Goal: Information Seeking & Learning: Check status

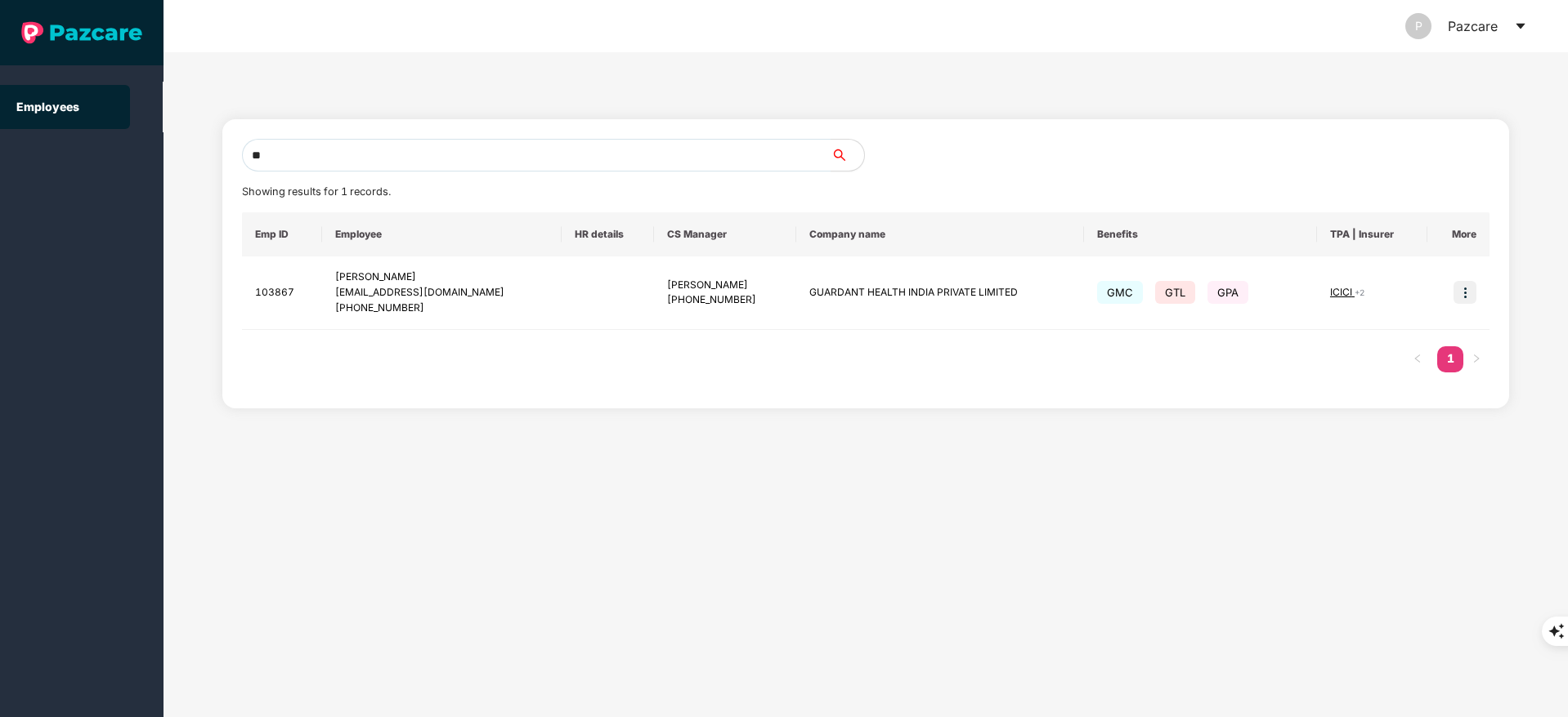
type input "*"
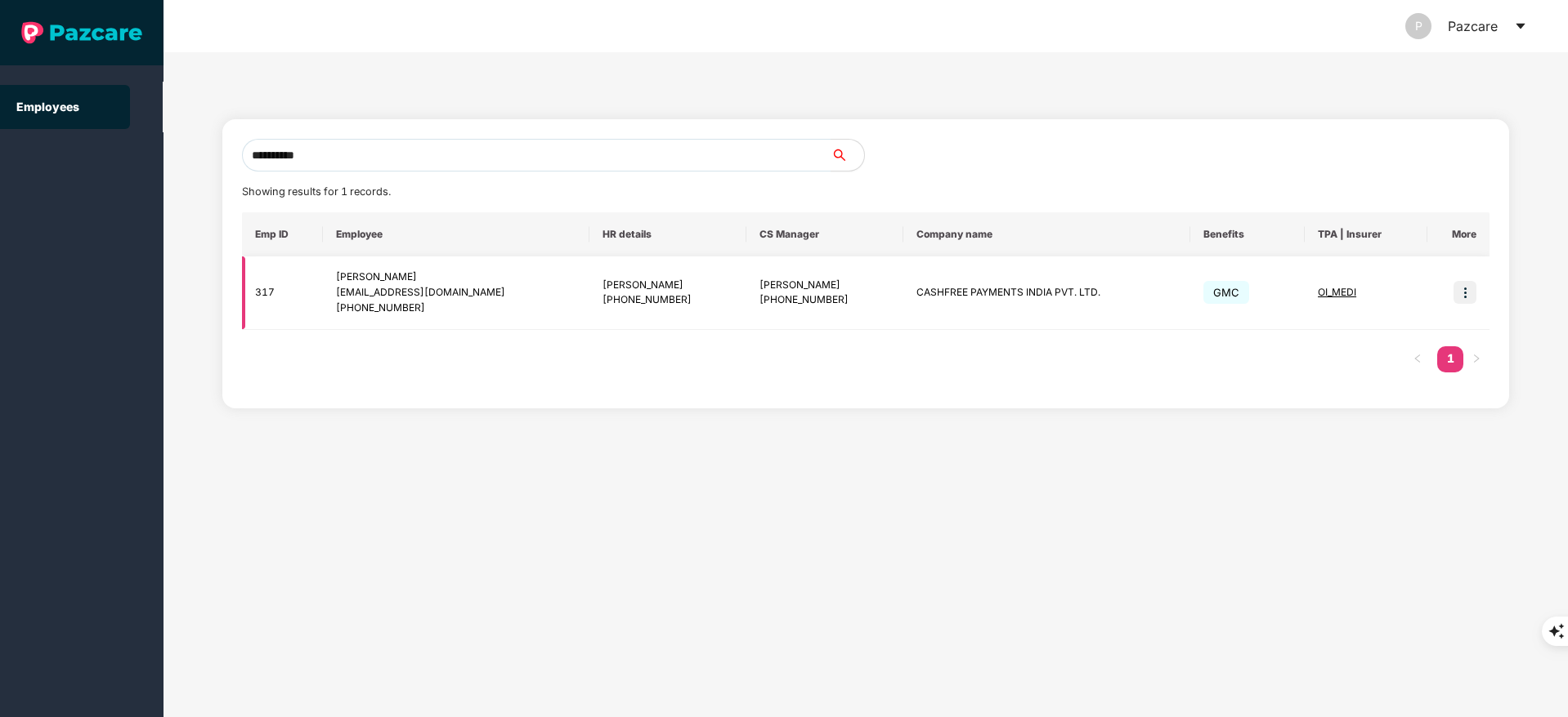
type input "**********"
click at [1467, 292] on img at bounding box center [1464, 292] width 23 height 23
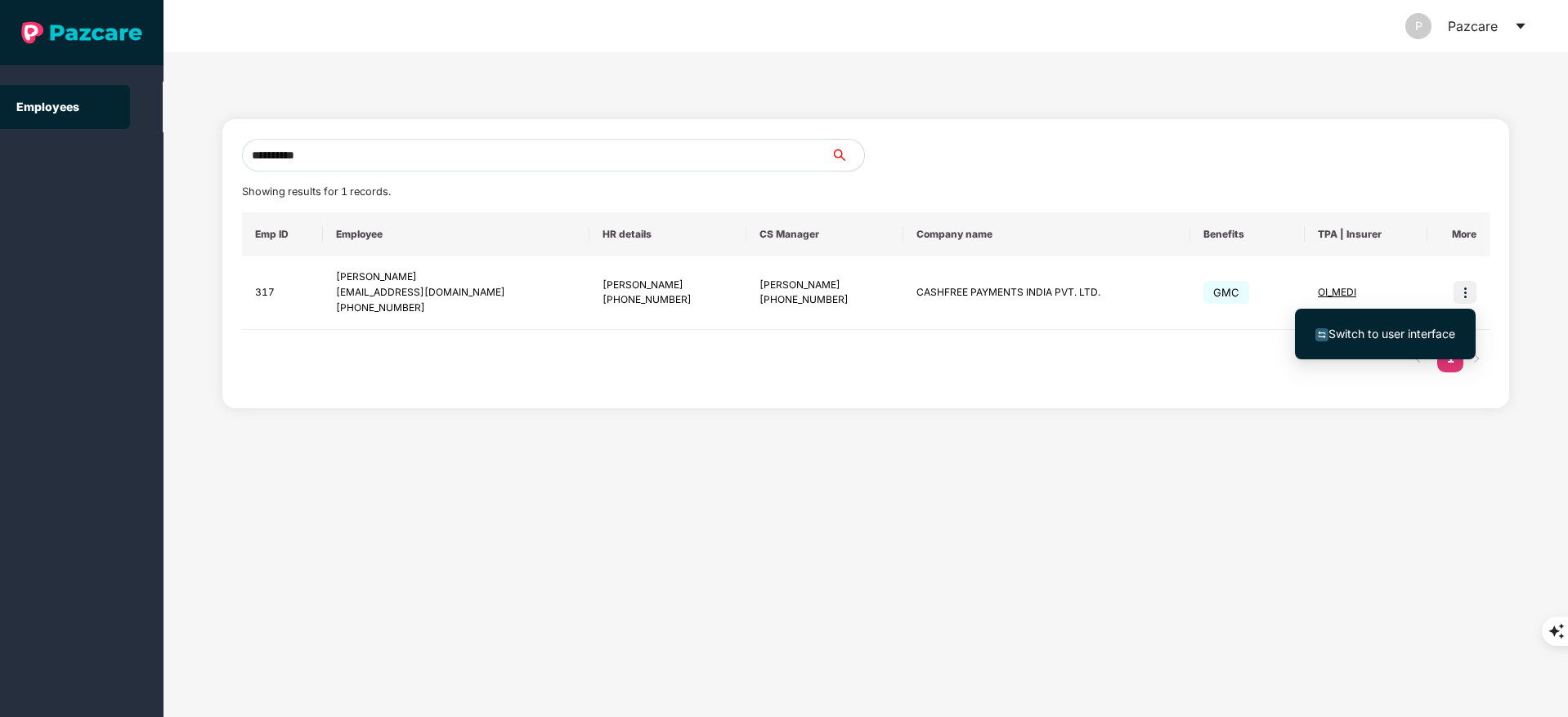
click at [1382, 340] on span "Switch to user interface" at bounding box center [1391, 333] width 127 height 14
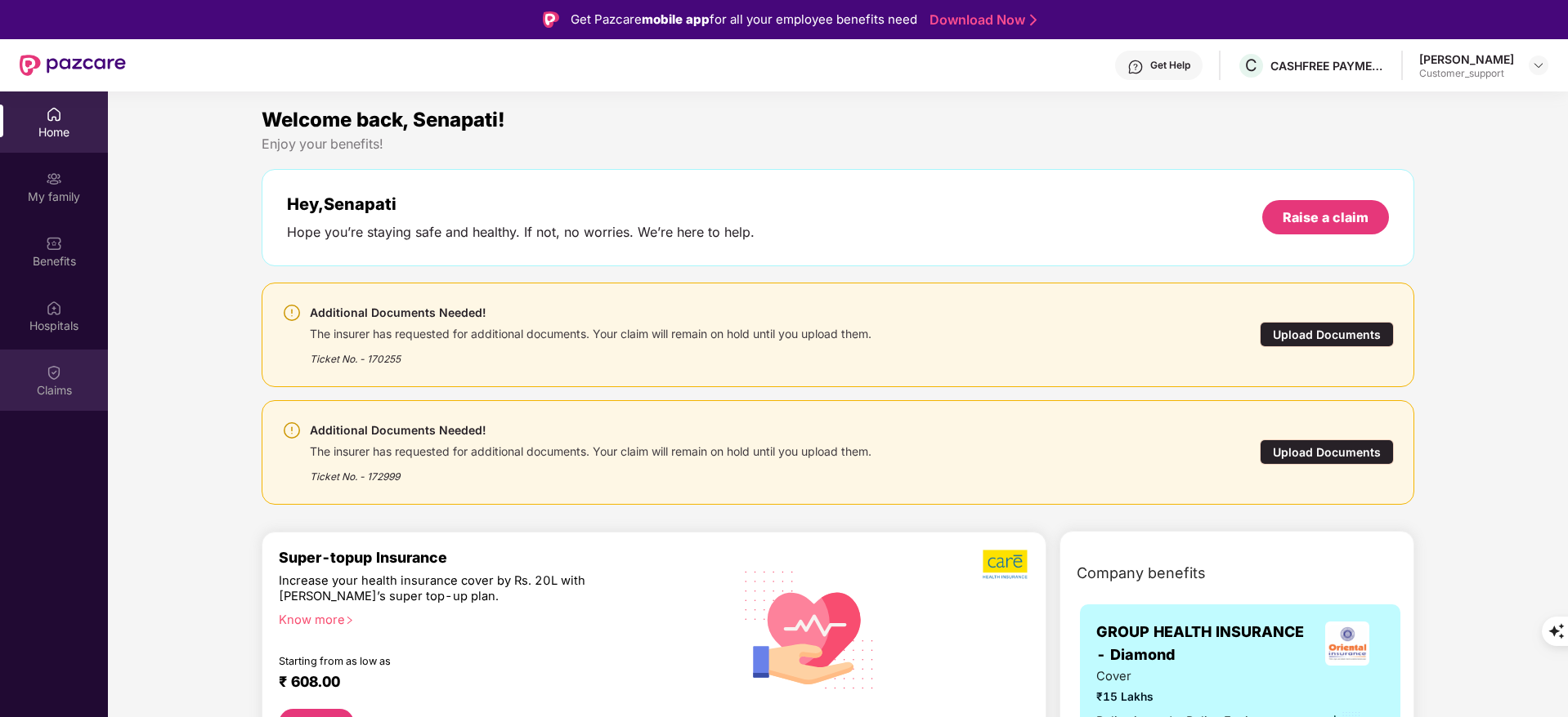
click at [48, 402] on div "Claims" at bounding box center [54, 380] width 108 height 61
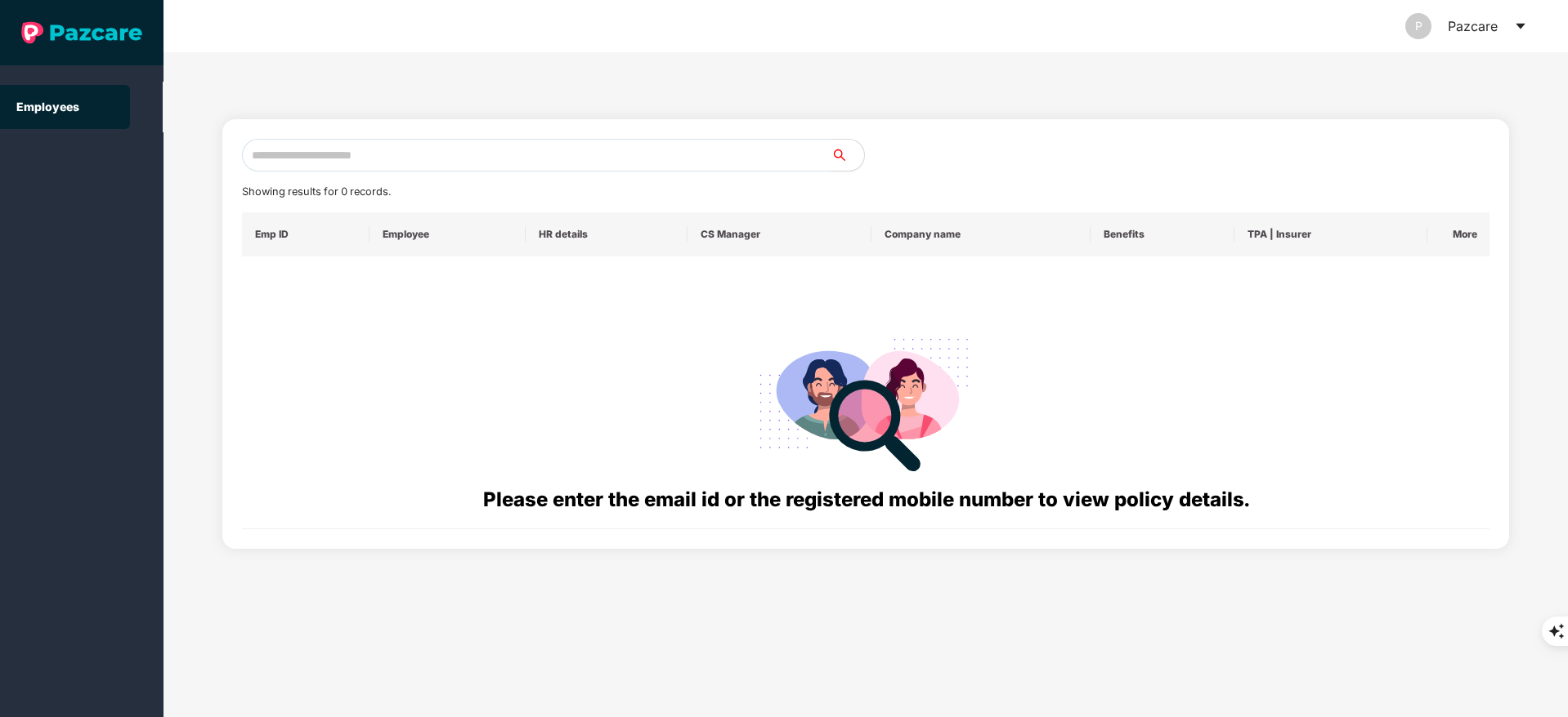
click at [303, 159] on input "text" at bounding box center [536, 155] width 589 height 33
paste input "**********"
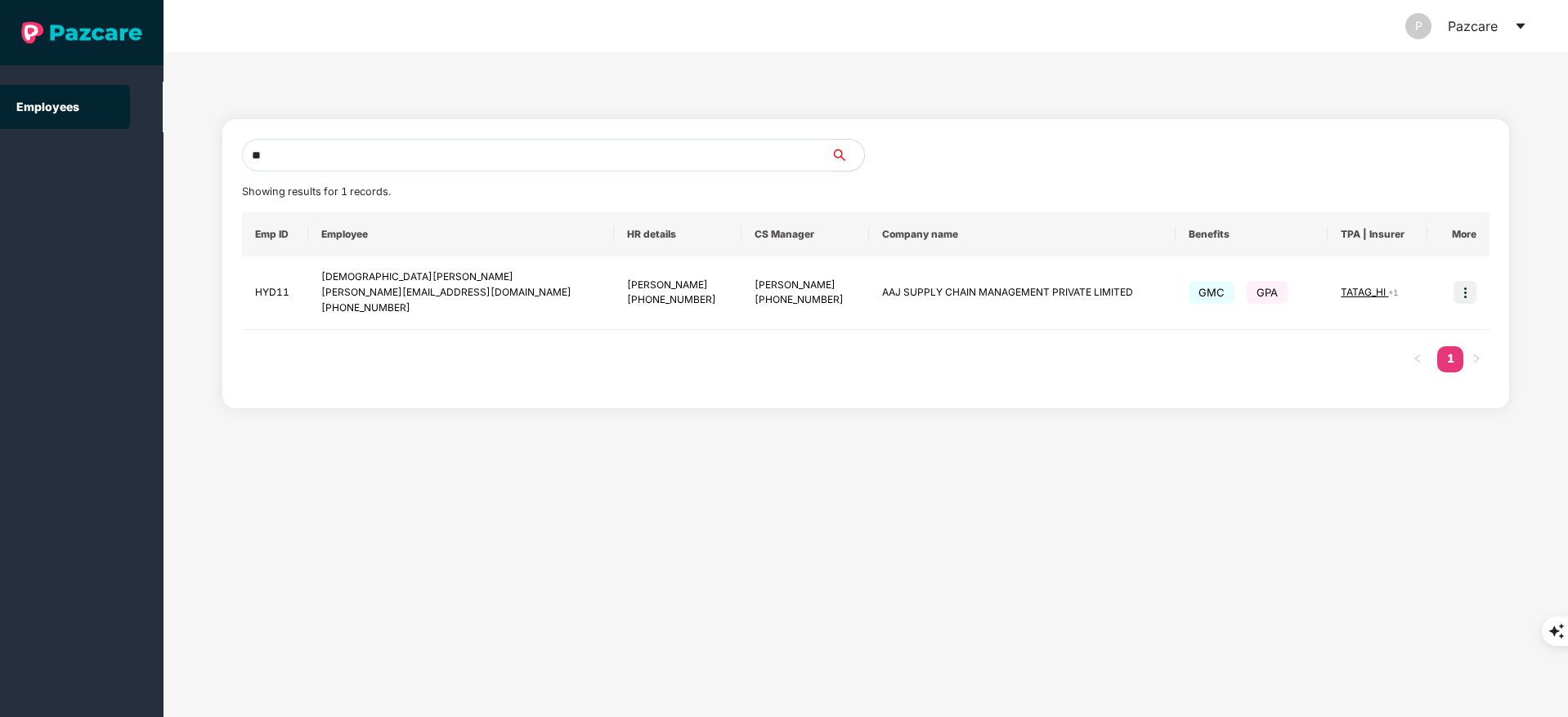
type input "*"
paste input "**********"
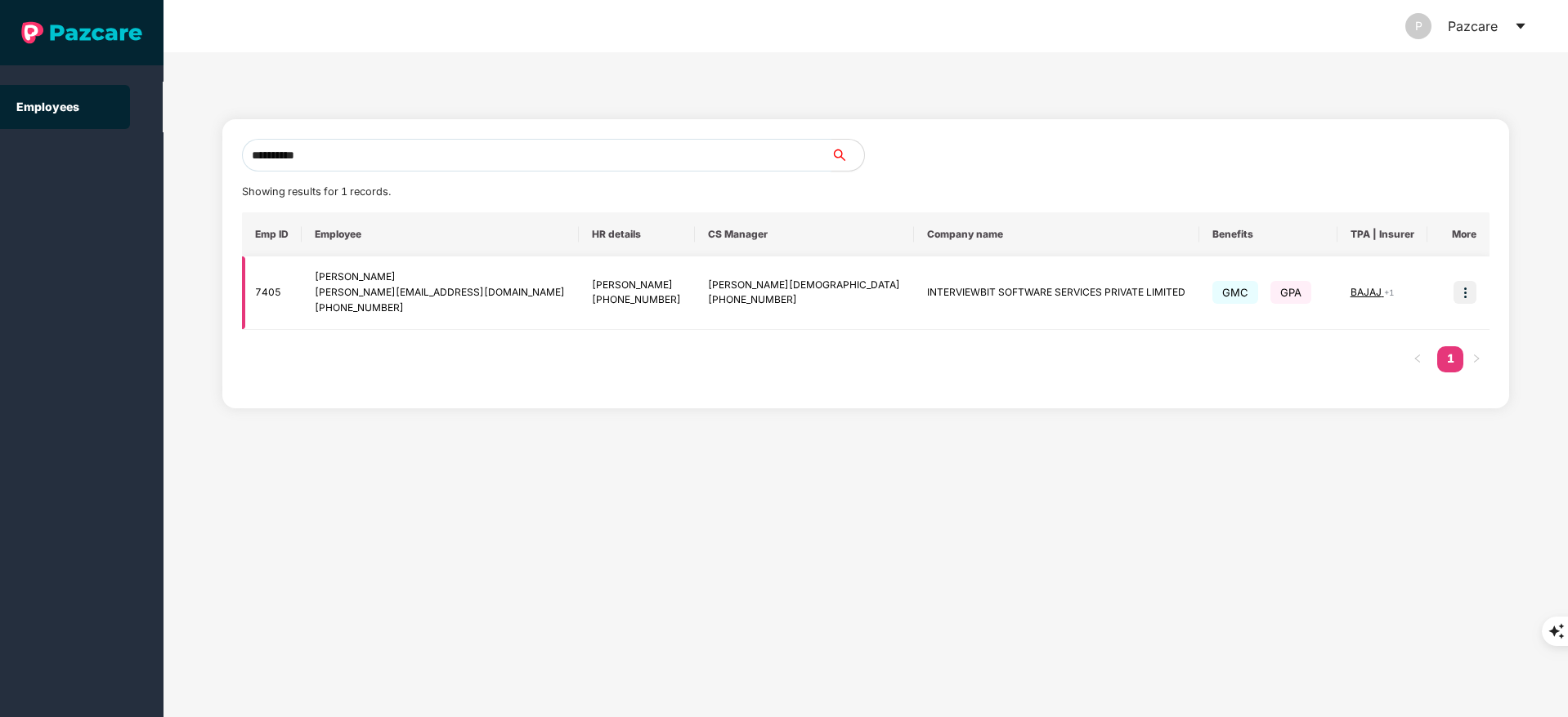
type input "**********"
click at [1460, 296] on img at bounding box center [1464, 292] width 23 height 23
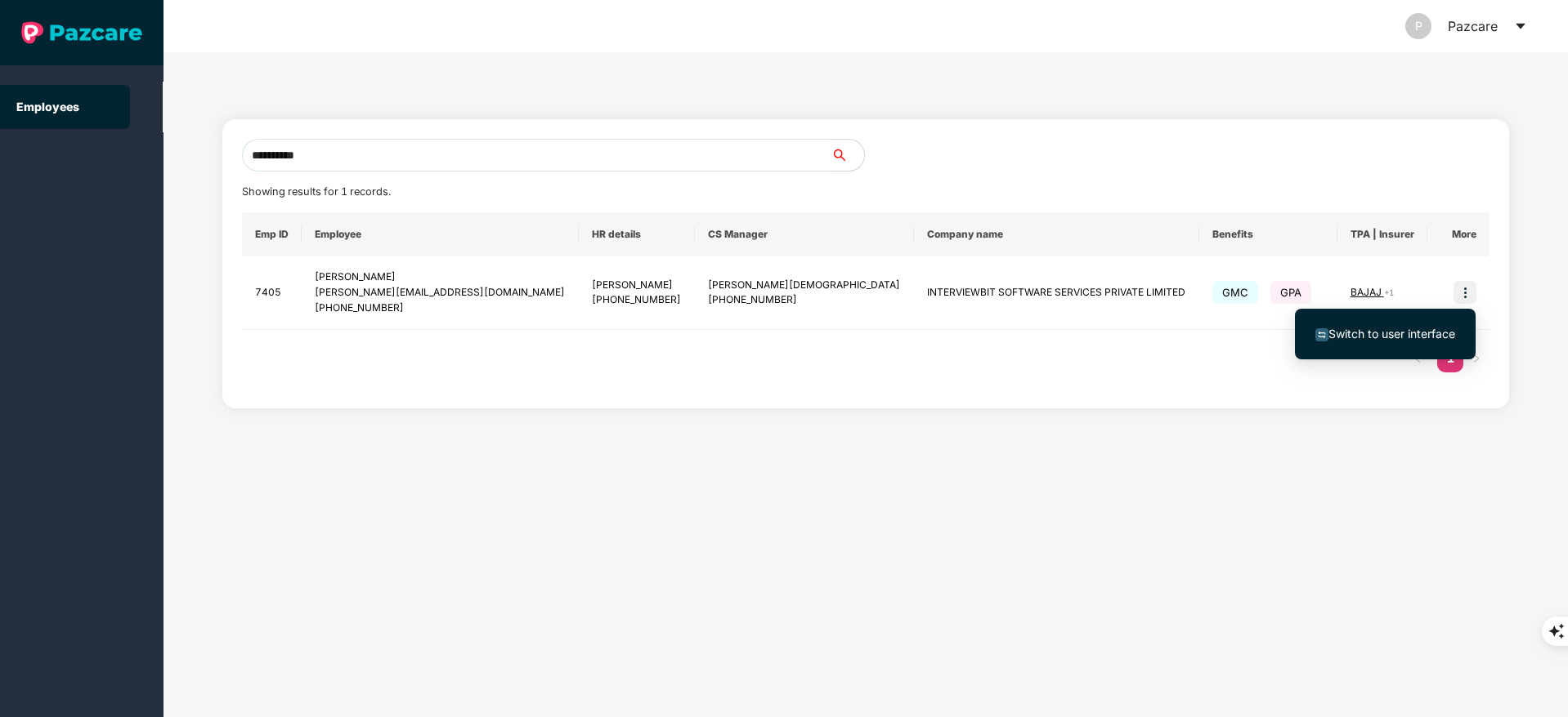
click at [1435, 334] on span "Switch to user interface" at bounding box center [1391, 333] width 127 height 14
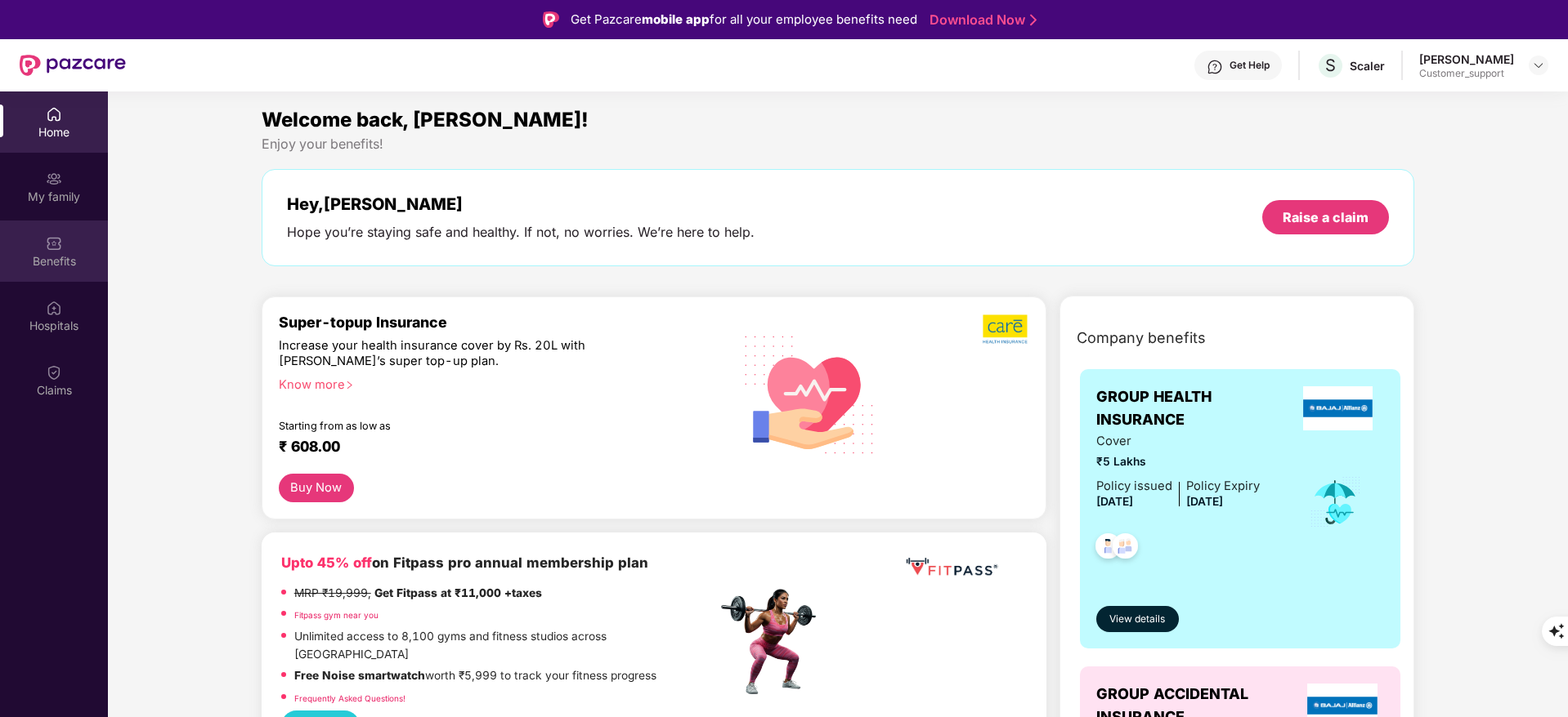
click at [67, 257] on div "Benefits" at bounding box center [54, 261] width 108 height 16
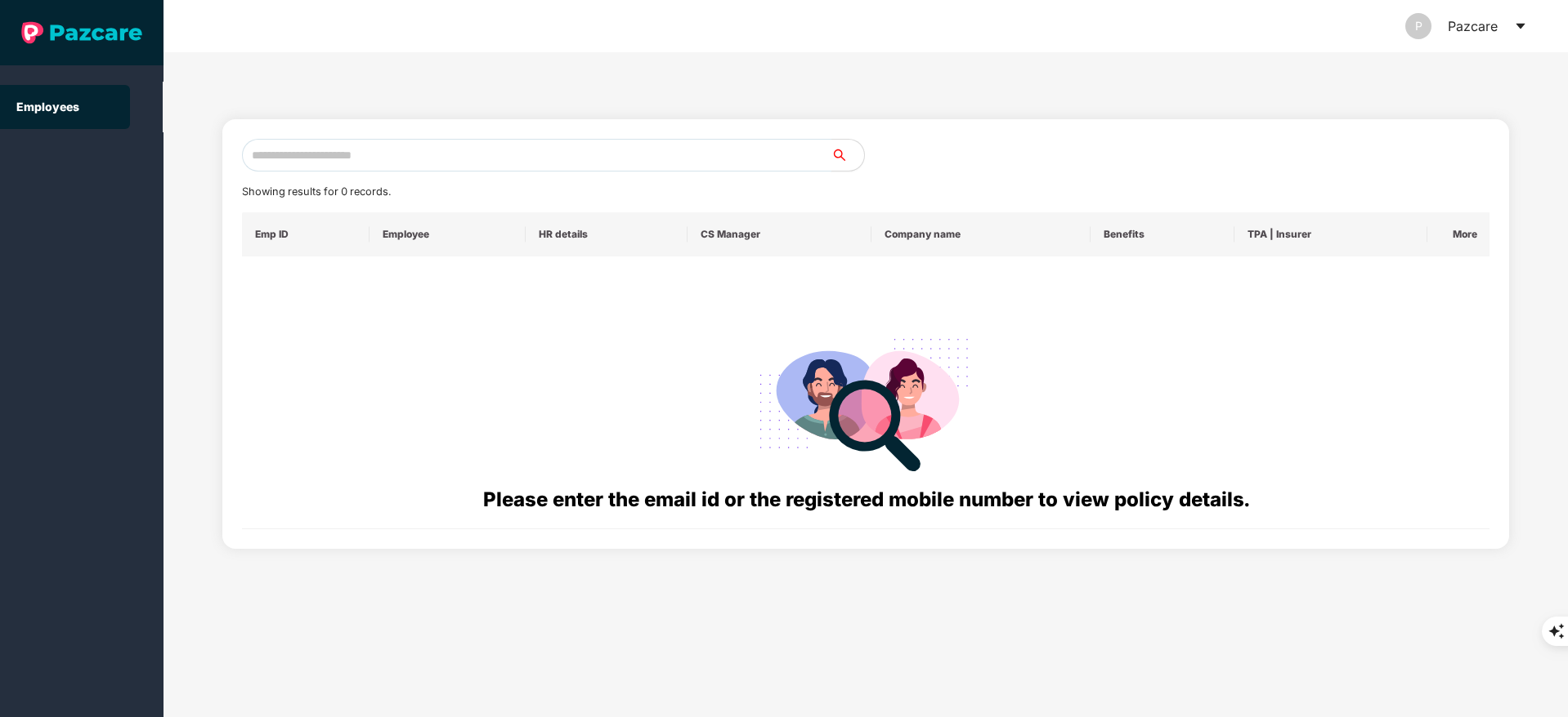
click at [368, 166] on input "text" at bounding box center [536, 155] width 589 height 33
paste input "**********"
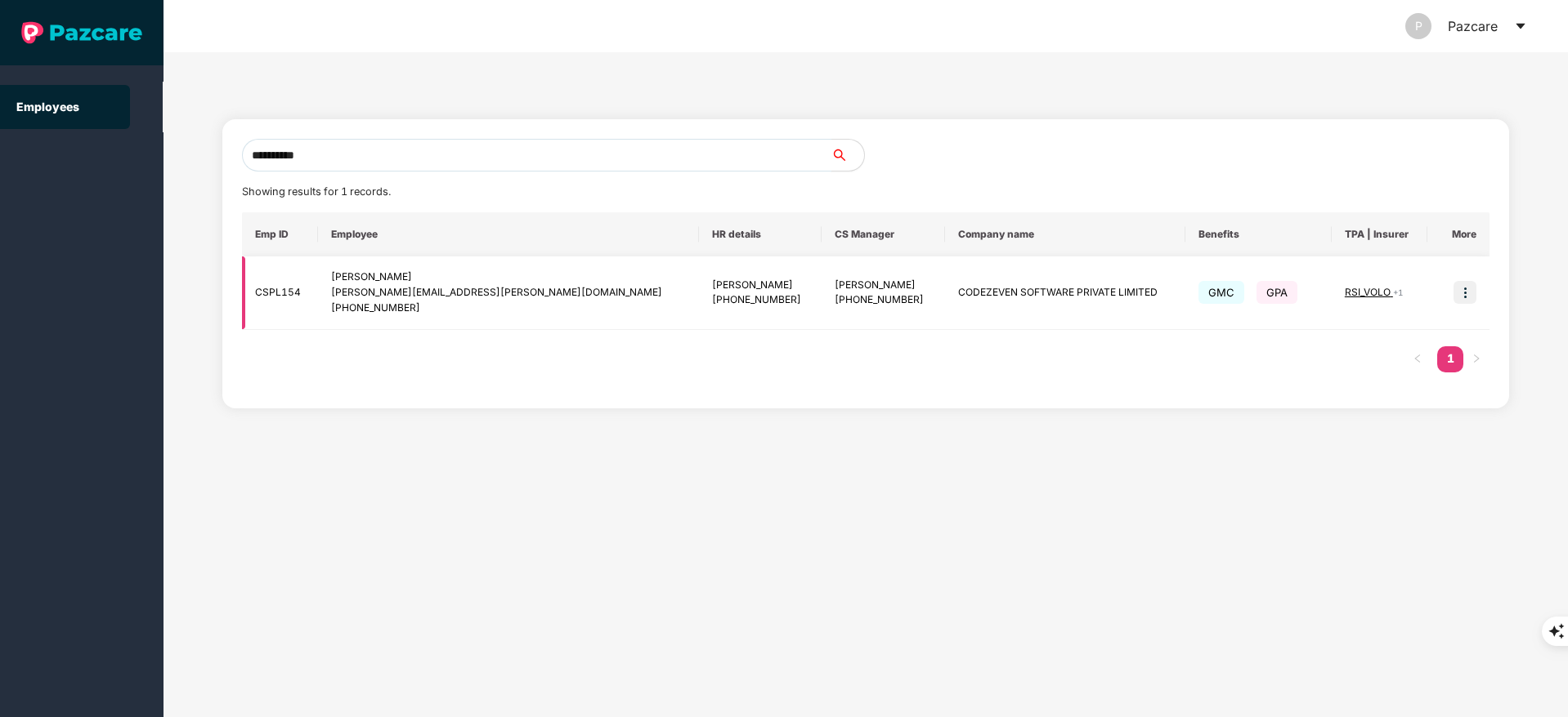
type input "**********"
click at [1464, 290] on img at bounding box center [1464, 292] width 23 height 23
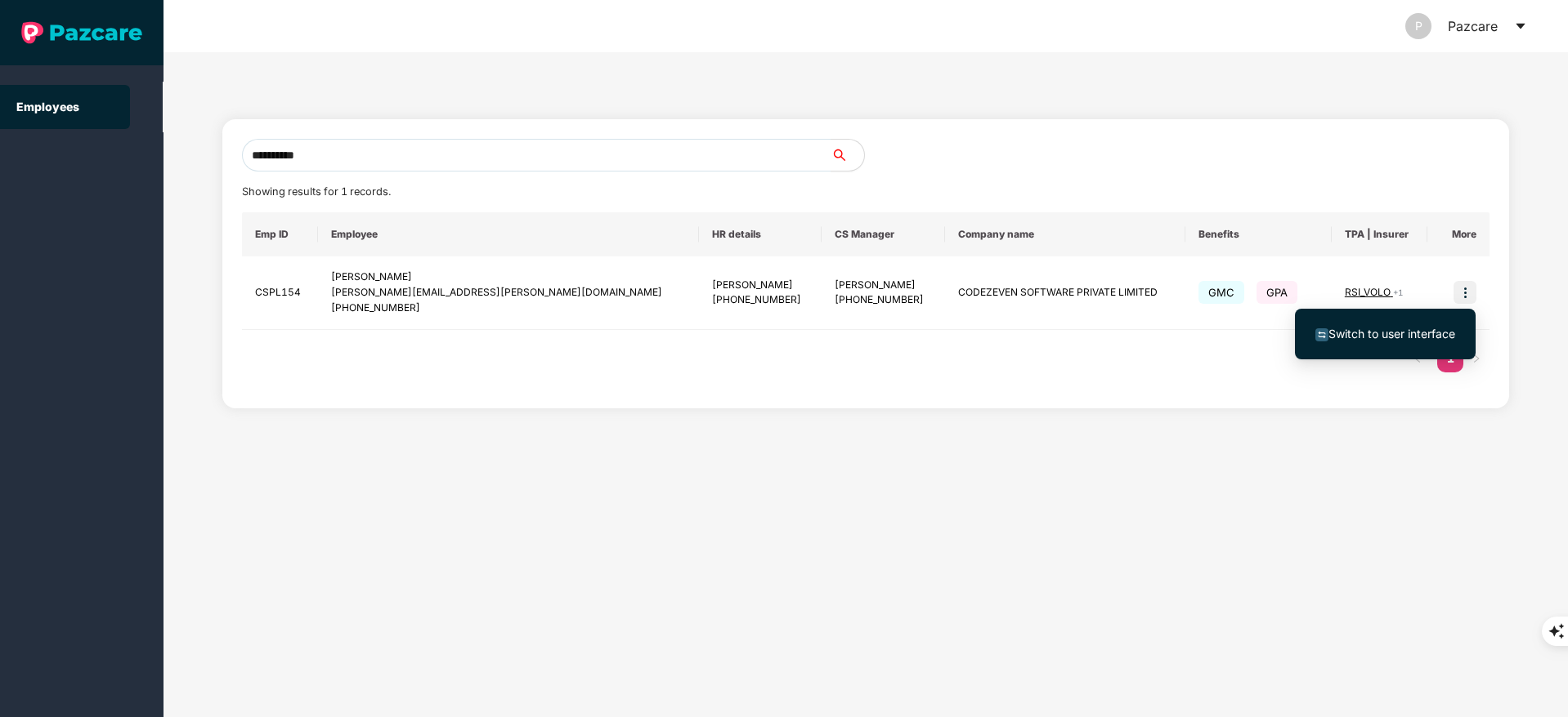
click at [1353, 336] on span "Switch to user interface" at bounding box center [1391, 333] width 127 height 14
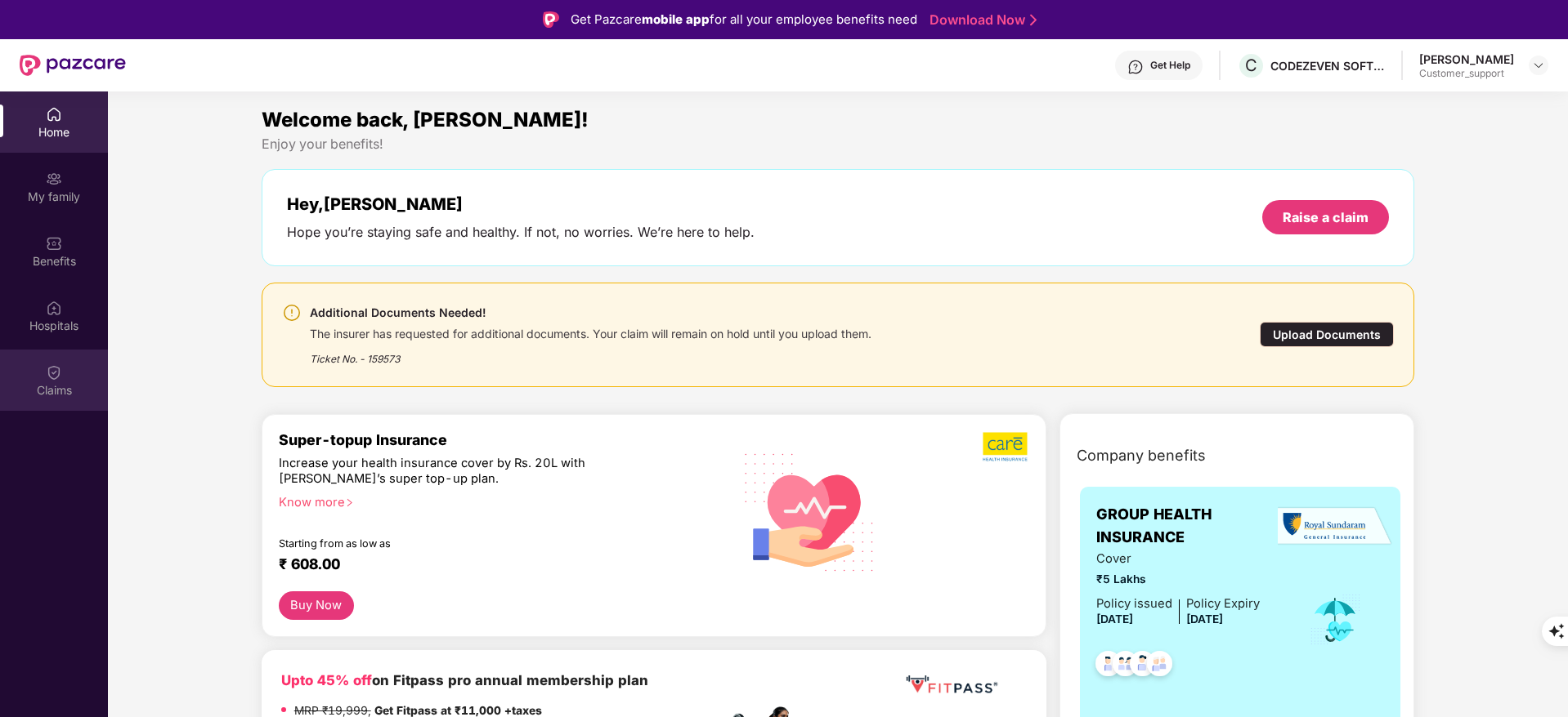
click at [69, 391] on div "Claims" at bounding box center [54, 391] width 108 height 16
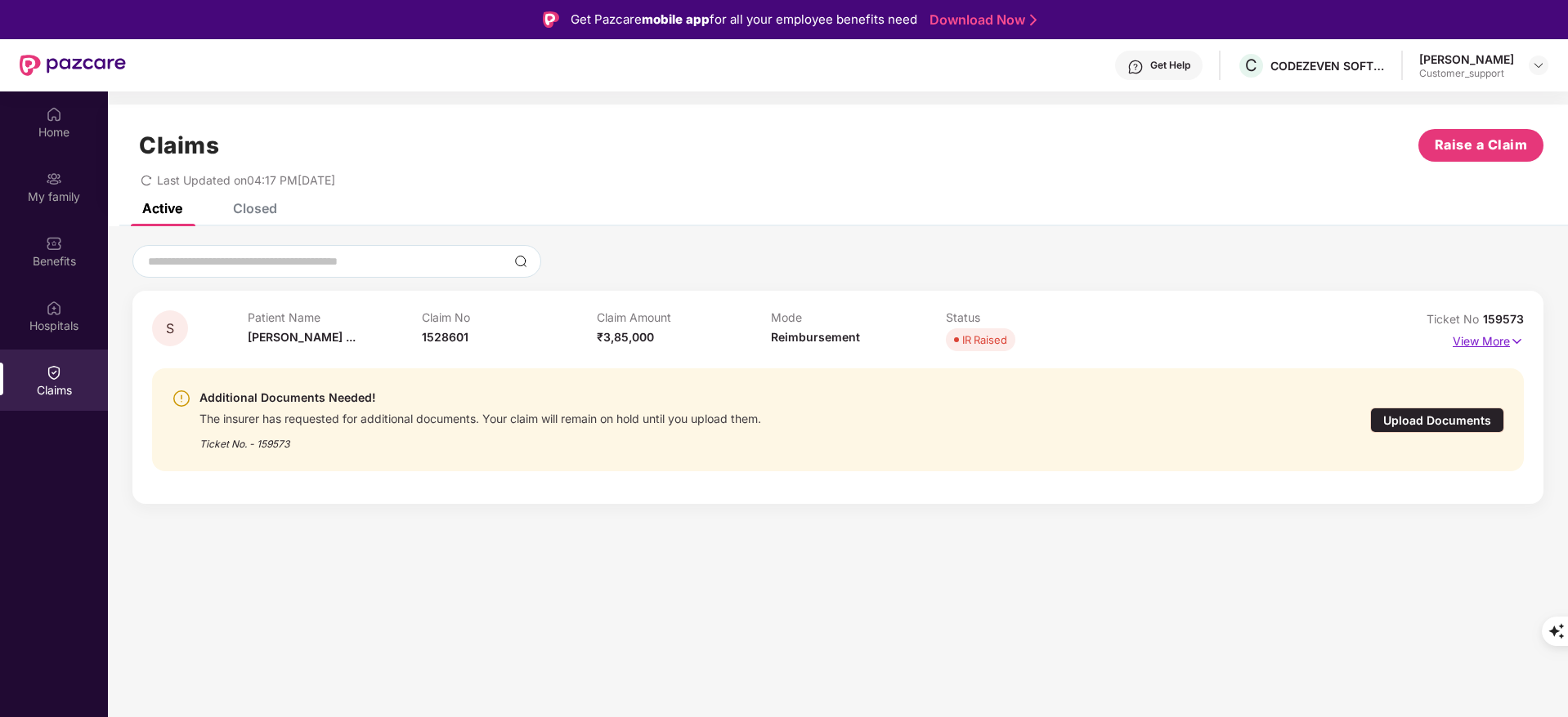
click at [1483, 336] on p "View More" at bounding box center [1488, 340] width 71 height 22
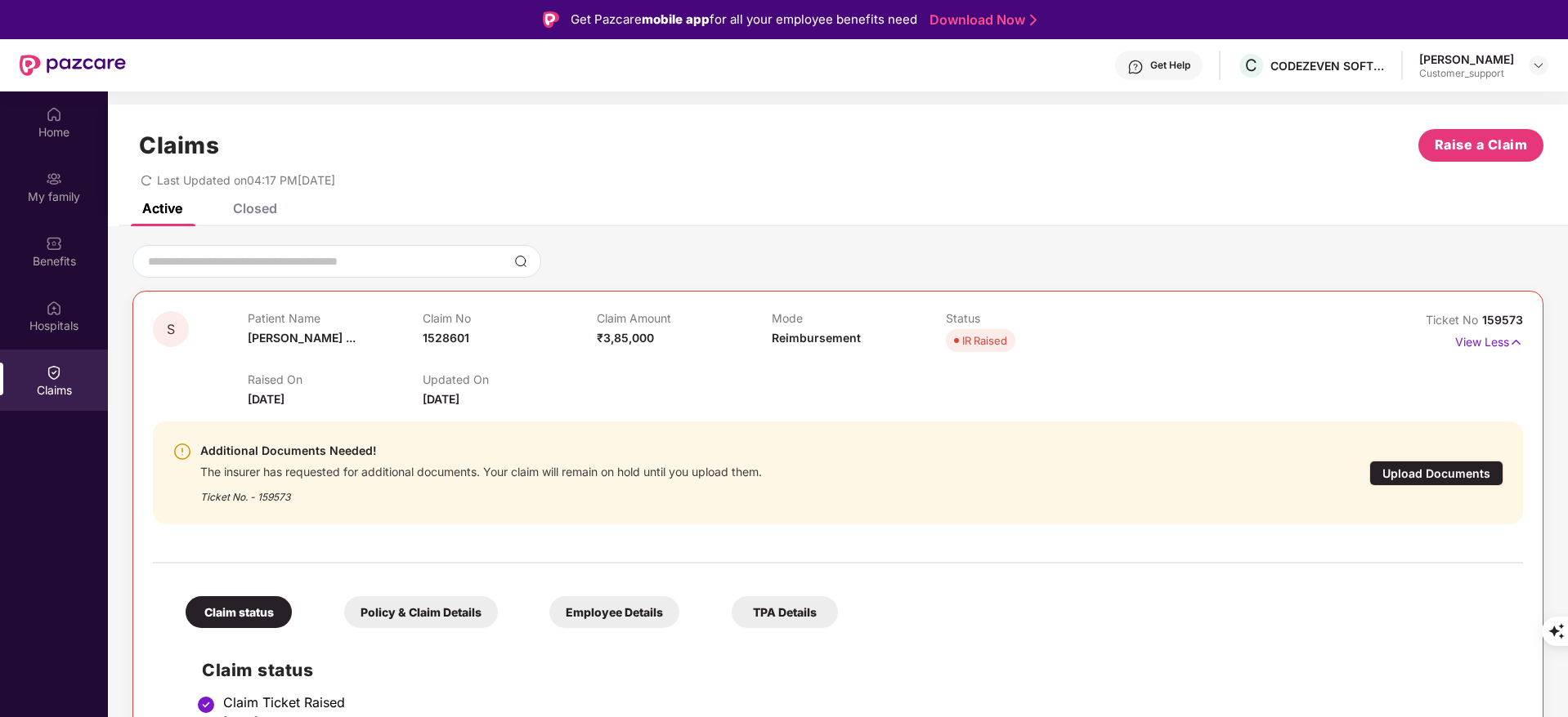
click at [1502, 320] on span "159573" at bounding box center [1502, 320] width 41 height 14
drag, startPoint x: 1478, startPoint y: 320, endPoint x: 1541, endPoint y: 292, distance: 68.9
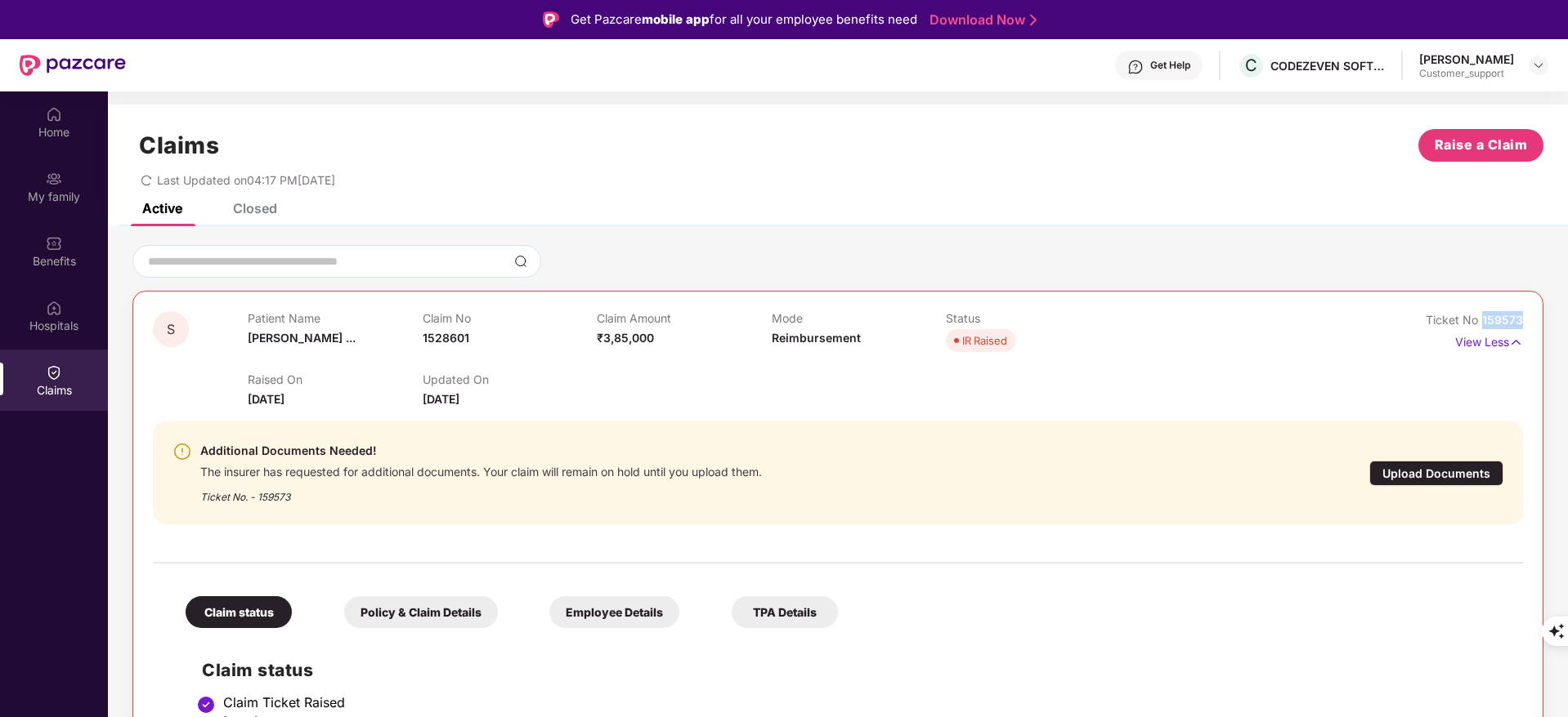
copy span "159573"
drag, startPoint x: 1479, startPoint y: 320, endPoint x: 1549, endPoint y: 303, distance: 72.0
copy span "159573"
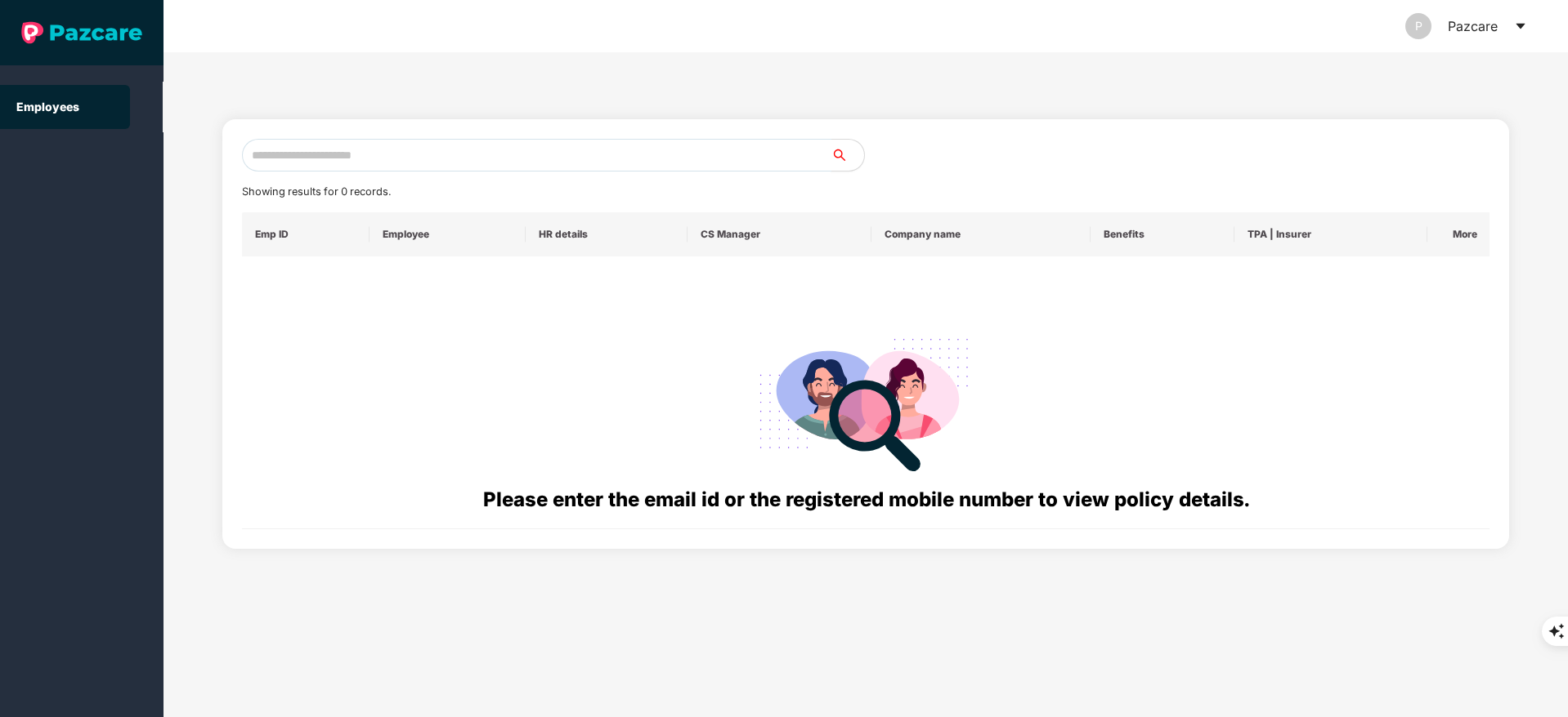
click at [344, 153] on input "text" at bounding box center [536, 155] width 589 height 33
type input "*"
paste input "**********"
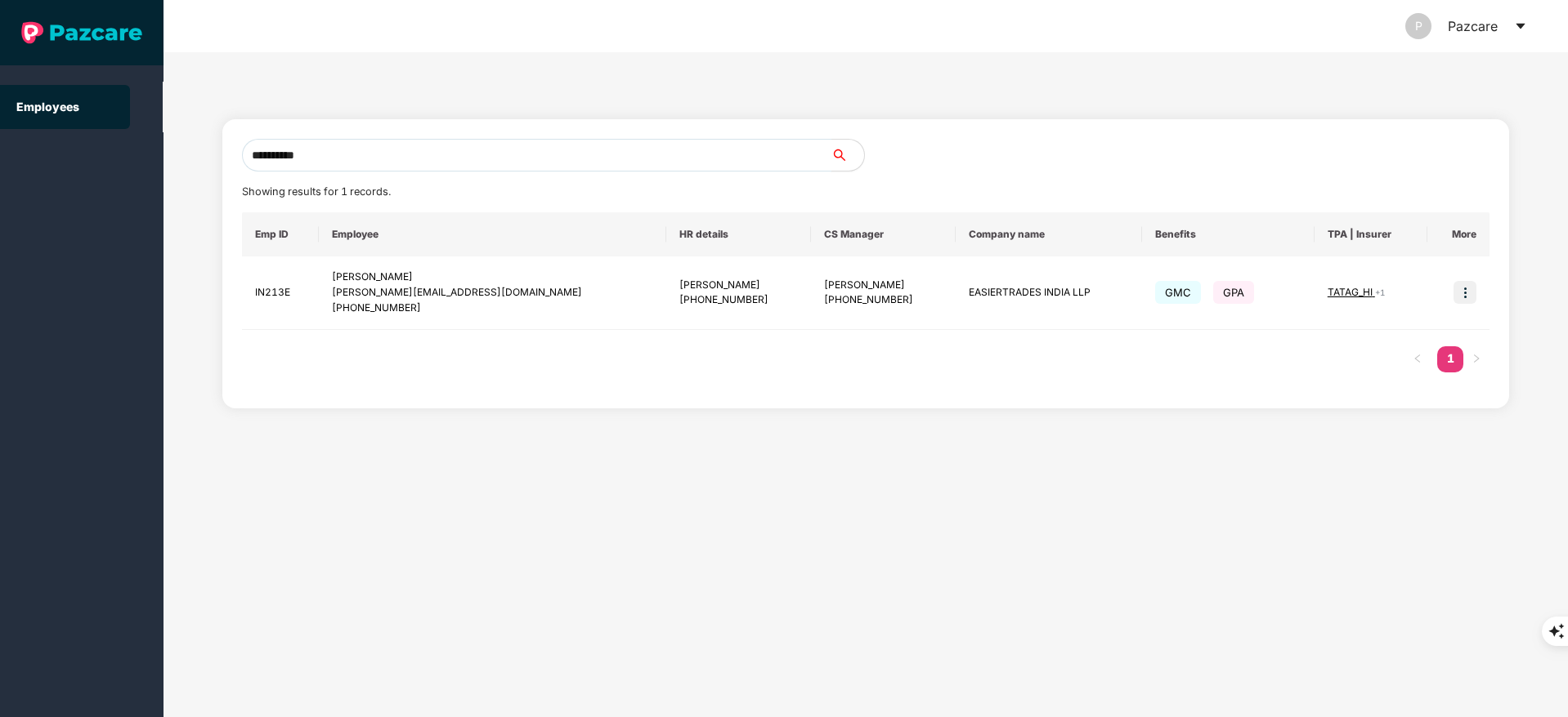
type input "**********"
click at [1469, 294] on img at bounding box center [1464, 292] width 23 height 23
click at [1440, 325] on span "Switch to user interface" at bounding box center [1384, 334] width 140 height 18
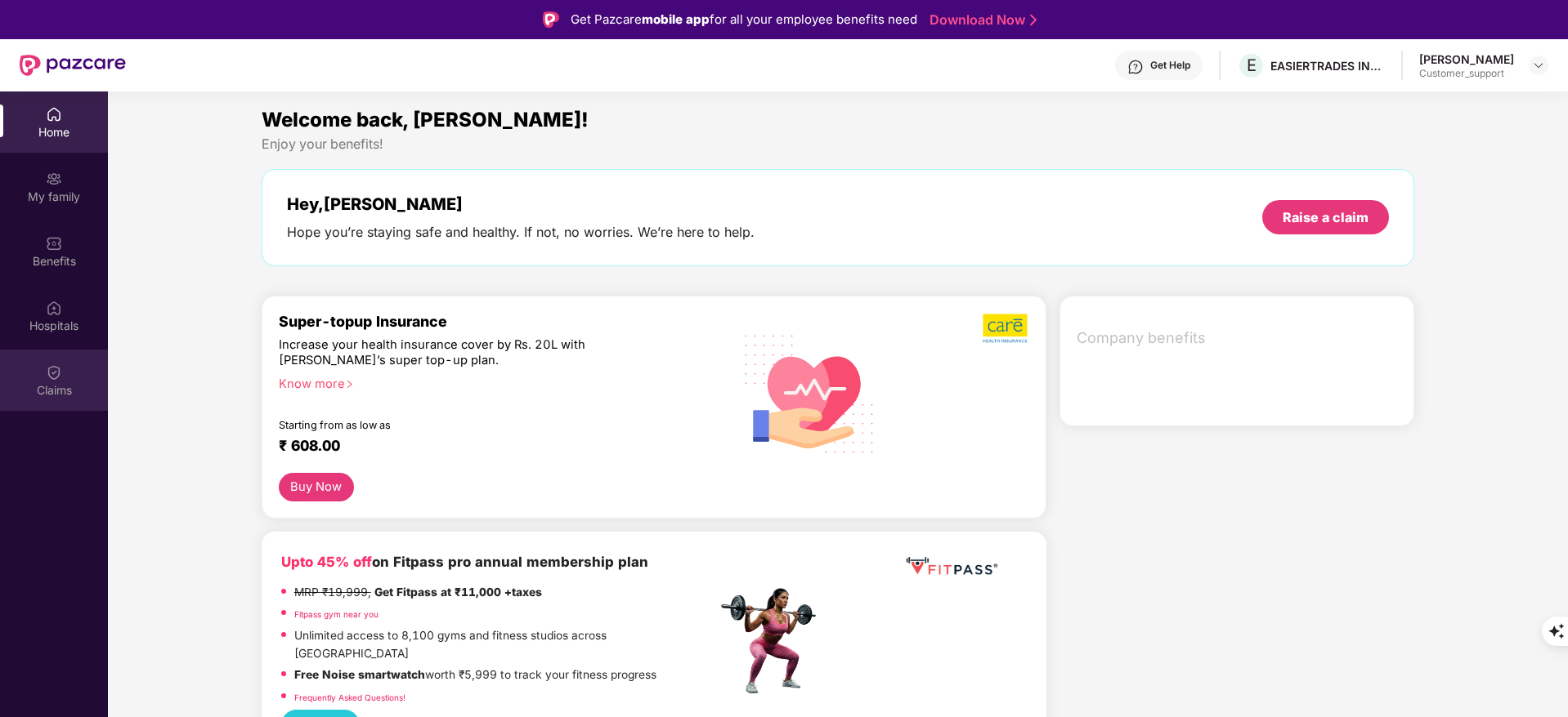
click at [74, 404] on div "Claims" at bounding box center [54, 380] width 108 height 61
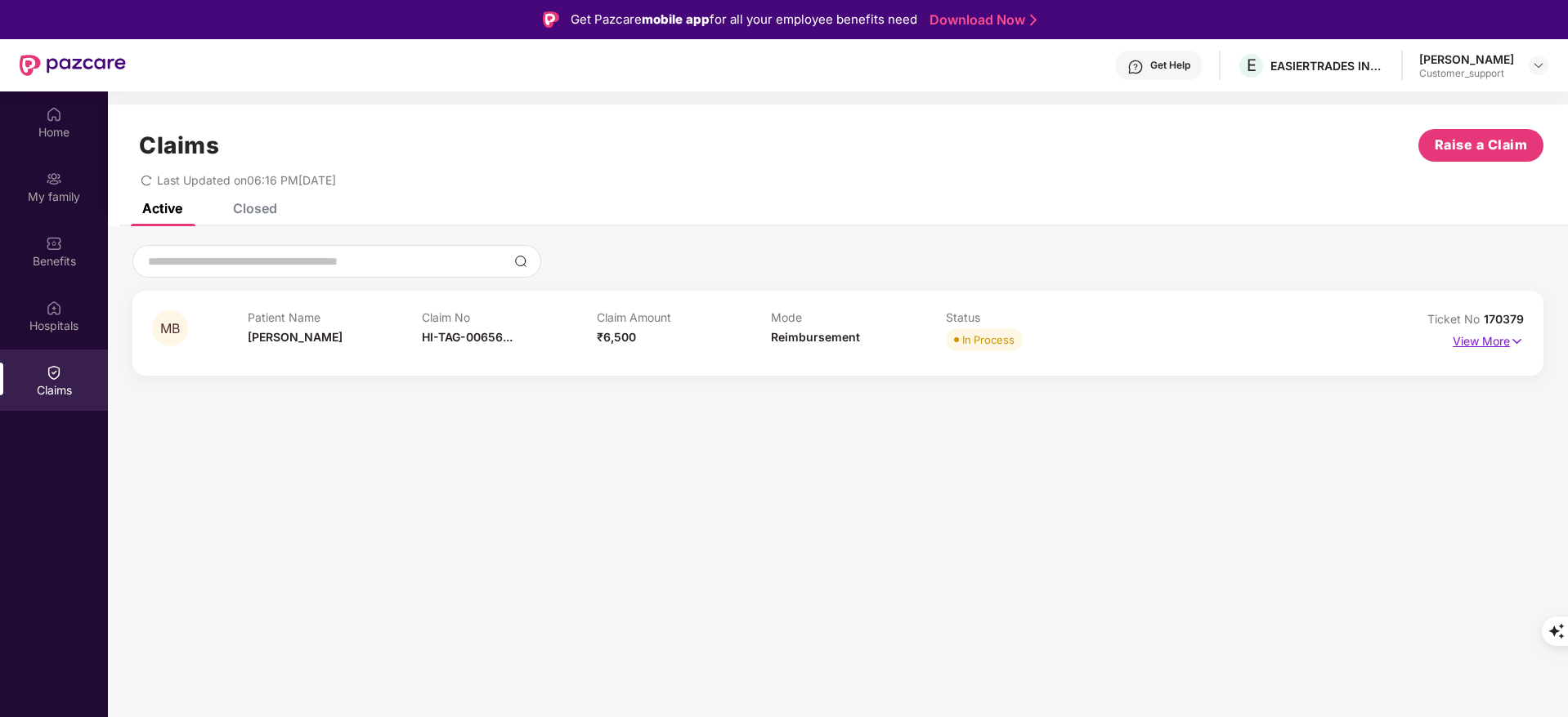
click at [1479, 338] on p "View More" at bounding box center [1488, 340] width 71 height 22
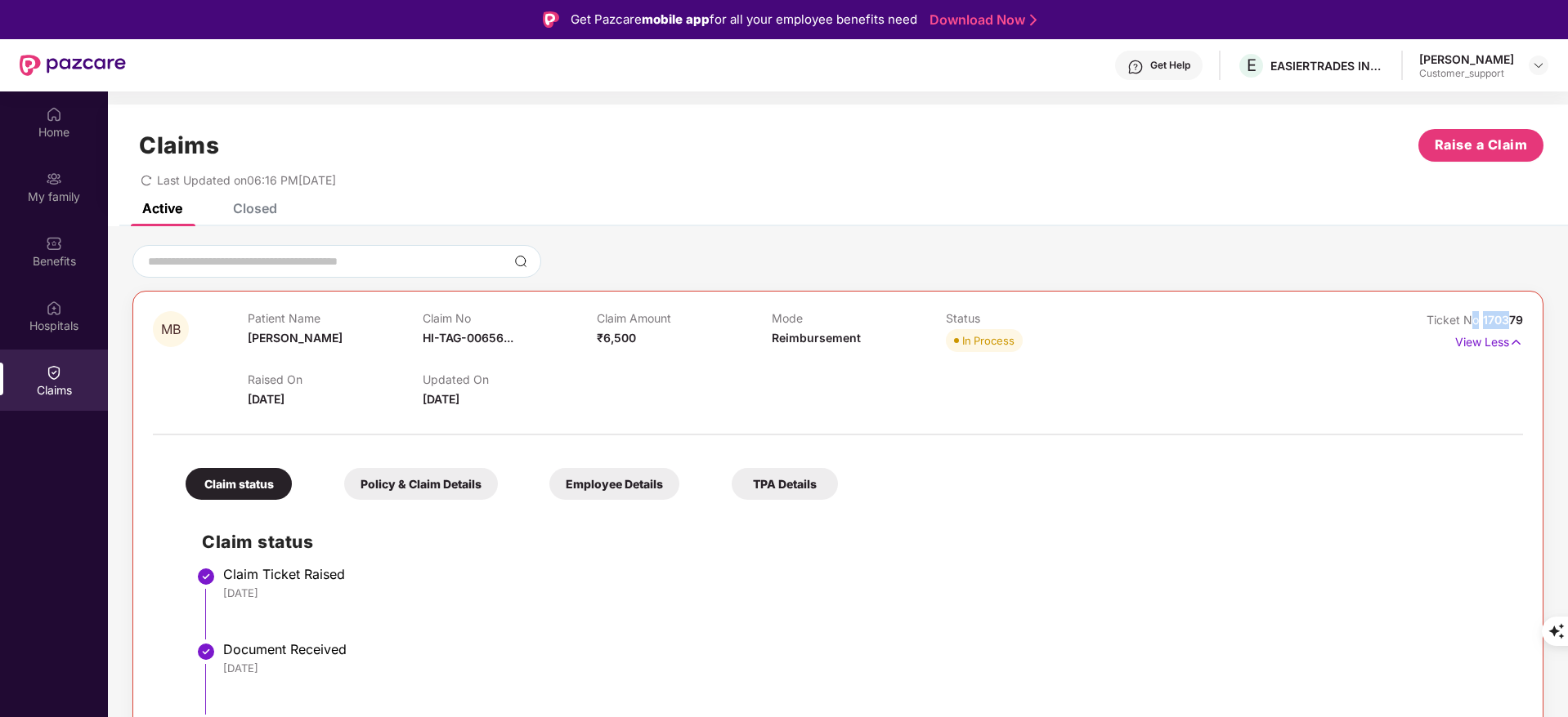
drag, startPoint x: 1473, startPoint y: 319, endPoint x: 1507, endPoint y: 315, distance: 34.2
click at [1507, 315] on div "Ticket No 170379" at bounding box center [1475, 321] width 97 height 18
click at [1507, 315] on span "170379" at bounding box center [1503, 320] width 40 height 14
drag, startPoint x: 1482, startPoint y: 318, endPoint x: 1528, endPoint y: 313, distance: 46.3
click at [1528, 313] on div "MB Patient Name [PERSON_NAME] Claim No HI-TAG-00656... Claim Amount ₹6,500 Mode…" at bounding box center [838, 716] width 1411 height 852
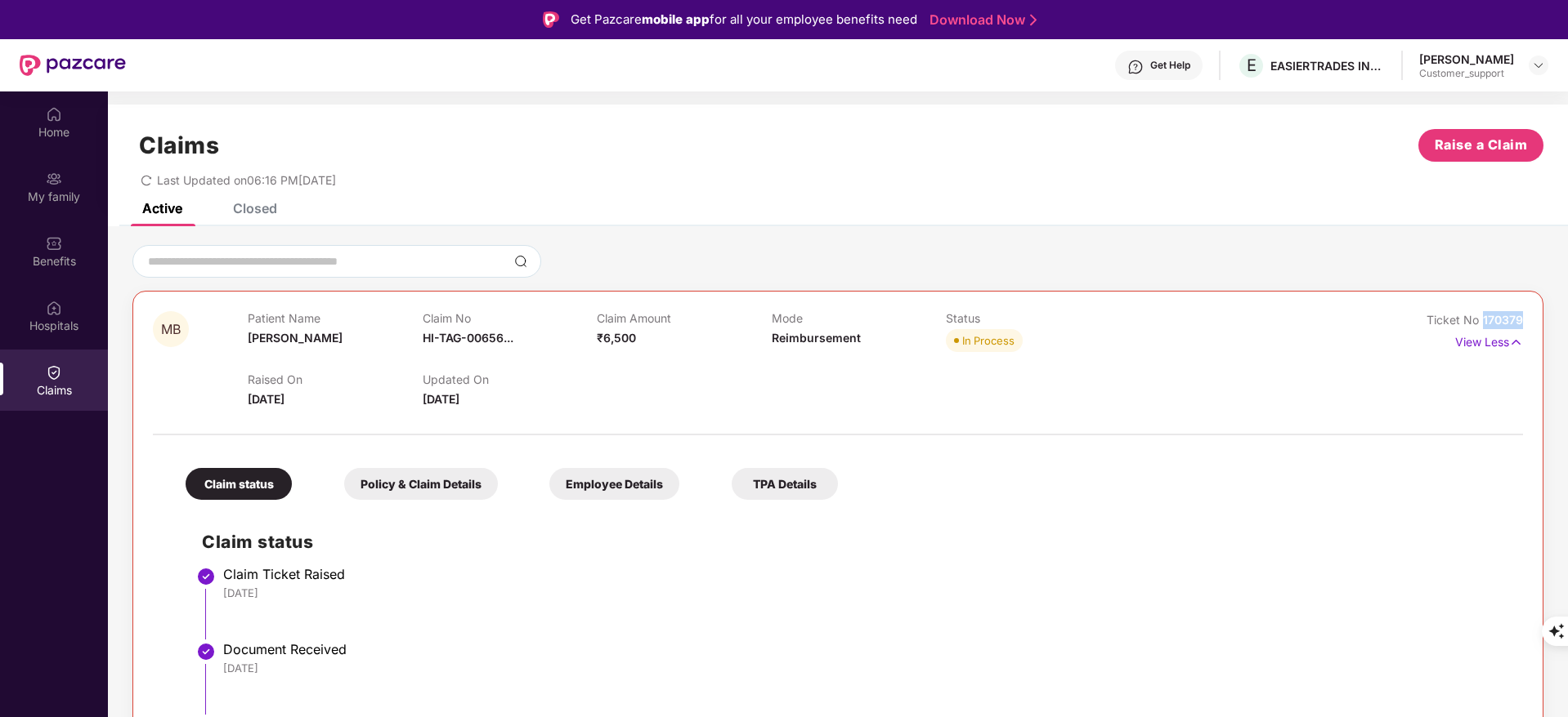
copy span "170379"
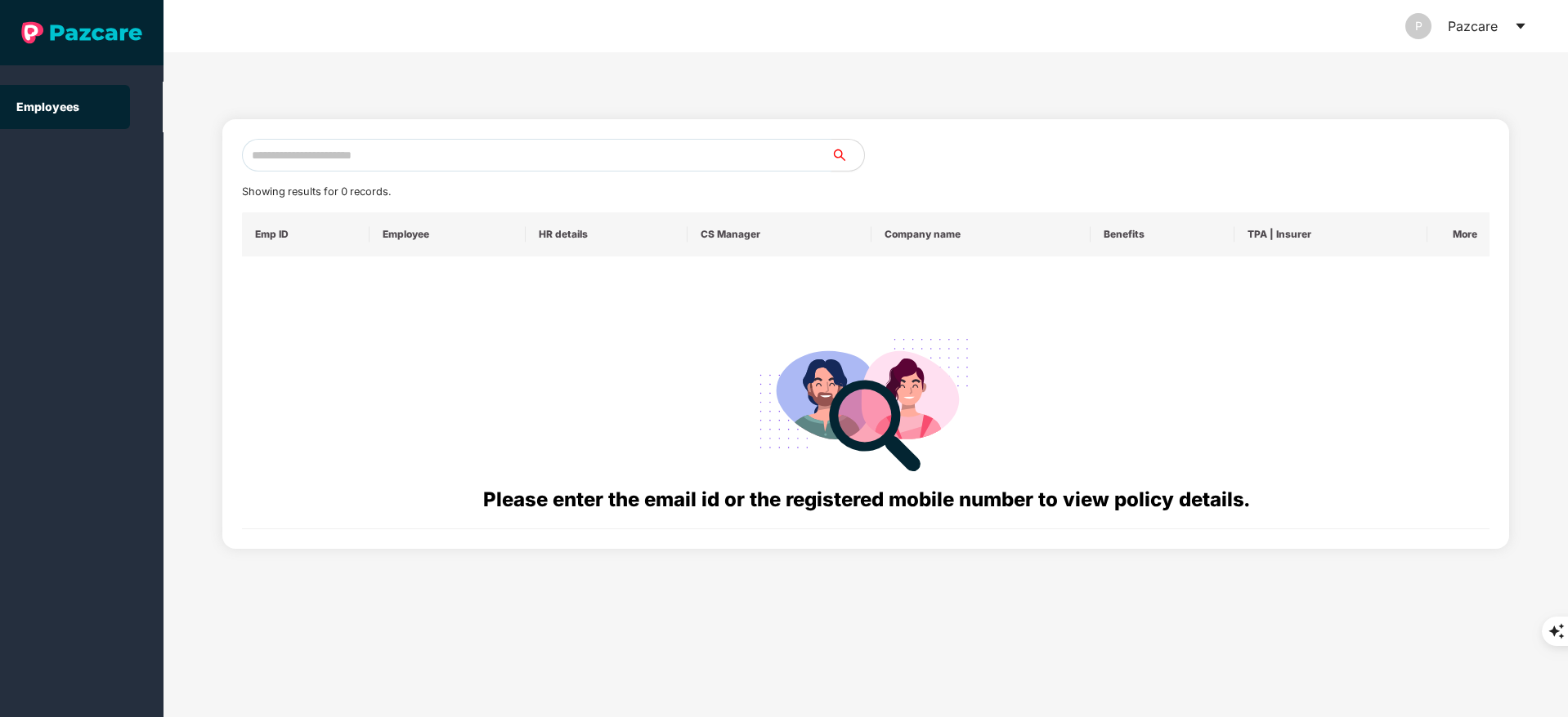
click at [297, 162] on input "text" at bounding box center [536, 155] width 589 height 33
paste input "**********"
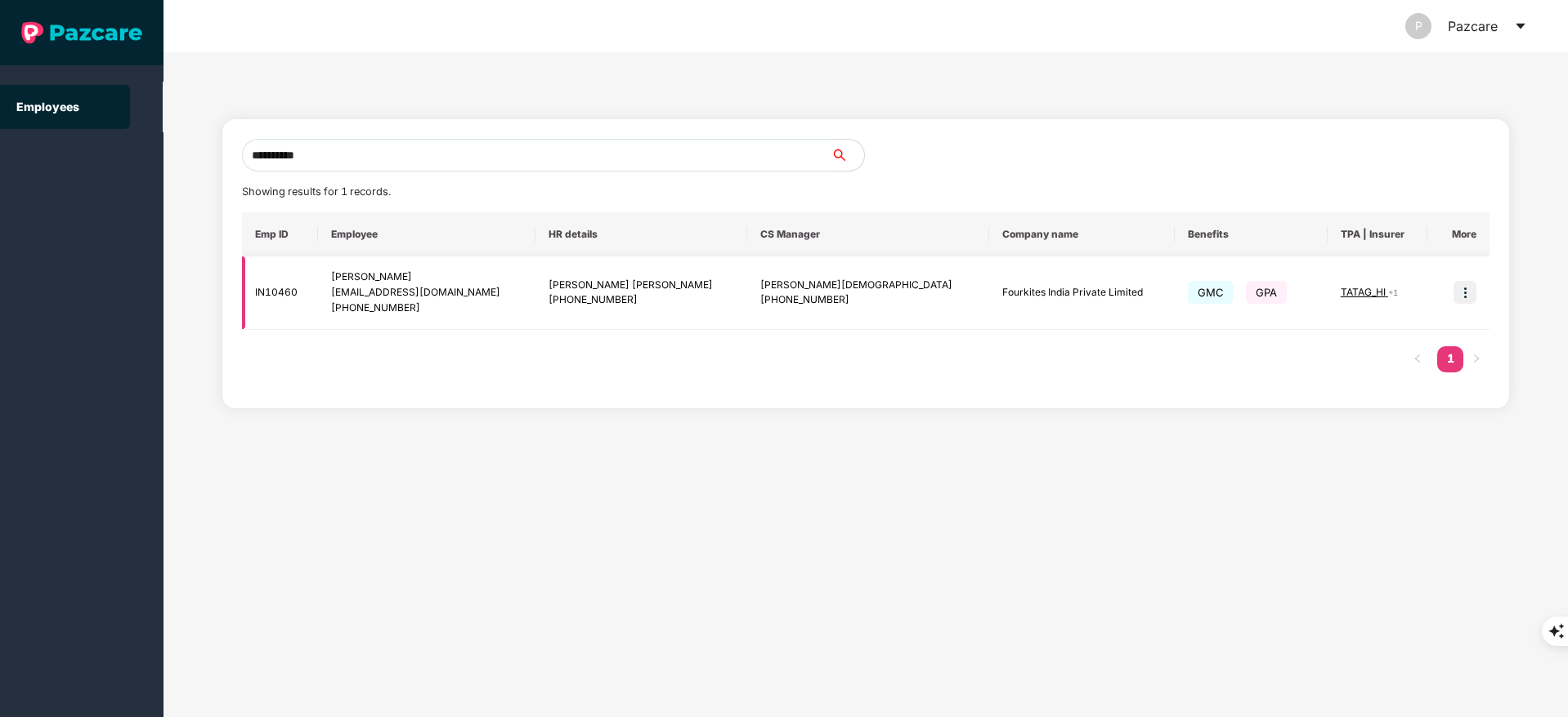
type input "**********"
drag, startPoint x: 756, startPoint y: 288, endPoint x: 839, endPoint y: 291, distance: 83.1
click at [839, 291] on div "[PERSON_NAME] [PHONE_NUMBER]" at bounding box center [868, 293] width 217 height 31
click at [1469, 287] on img at bounding box center [1464, 292] width 23 height 23
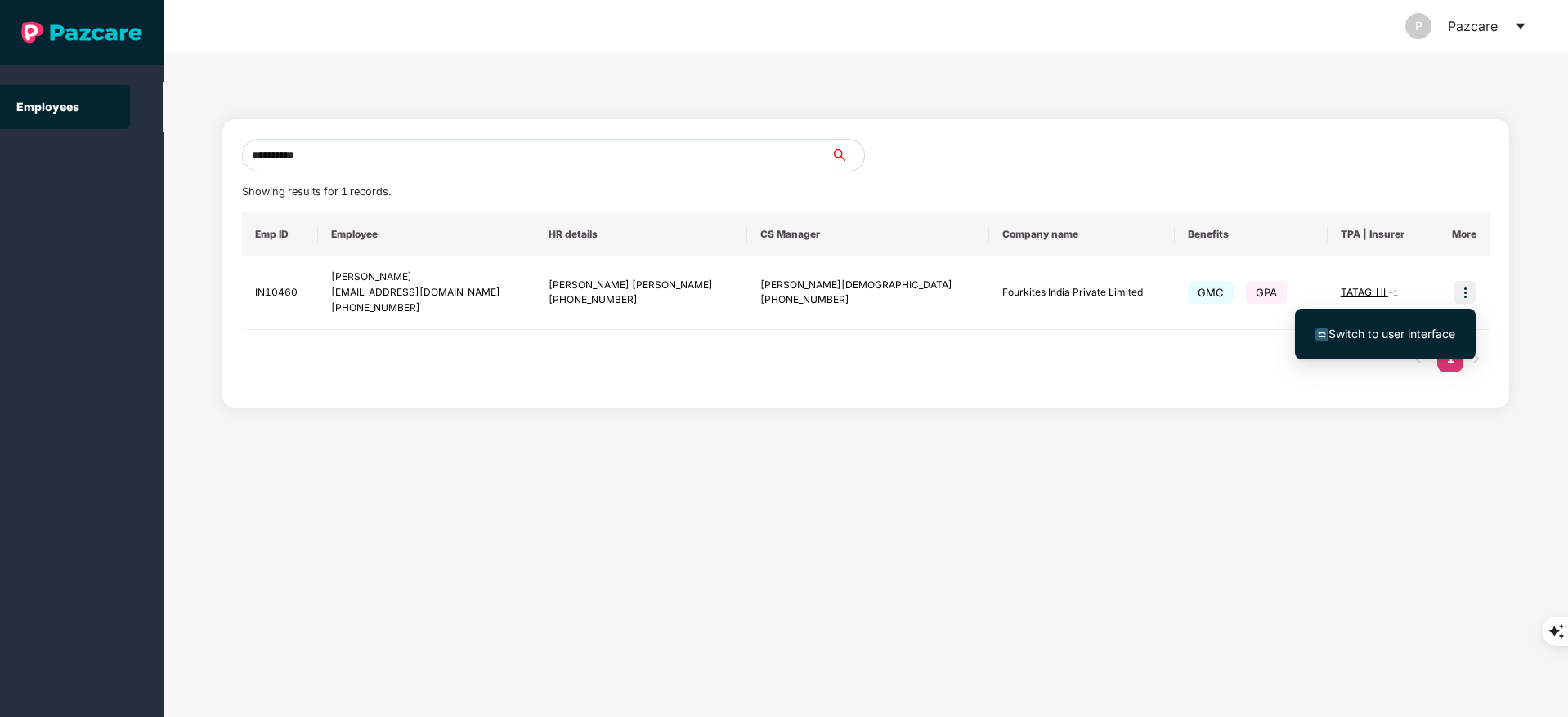
click at [1434, 317] on li "Switch to user interface" at bounding box center [1385, 334] width 181 height 35
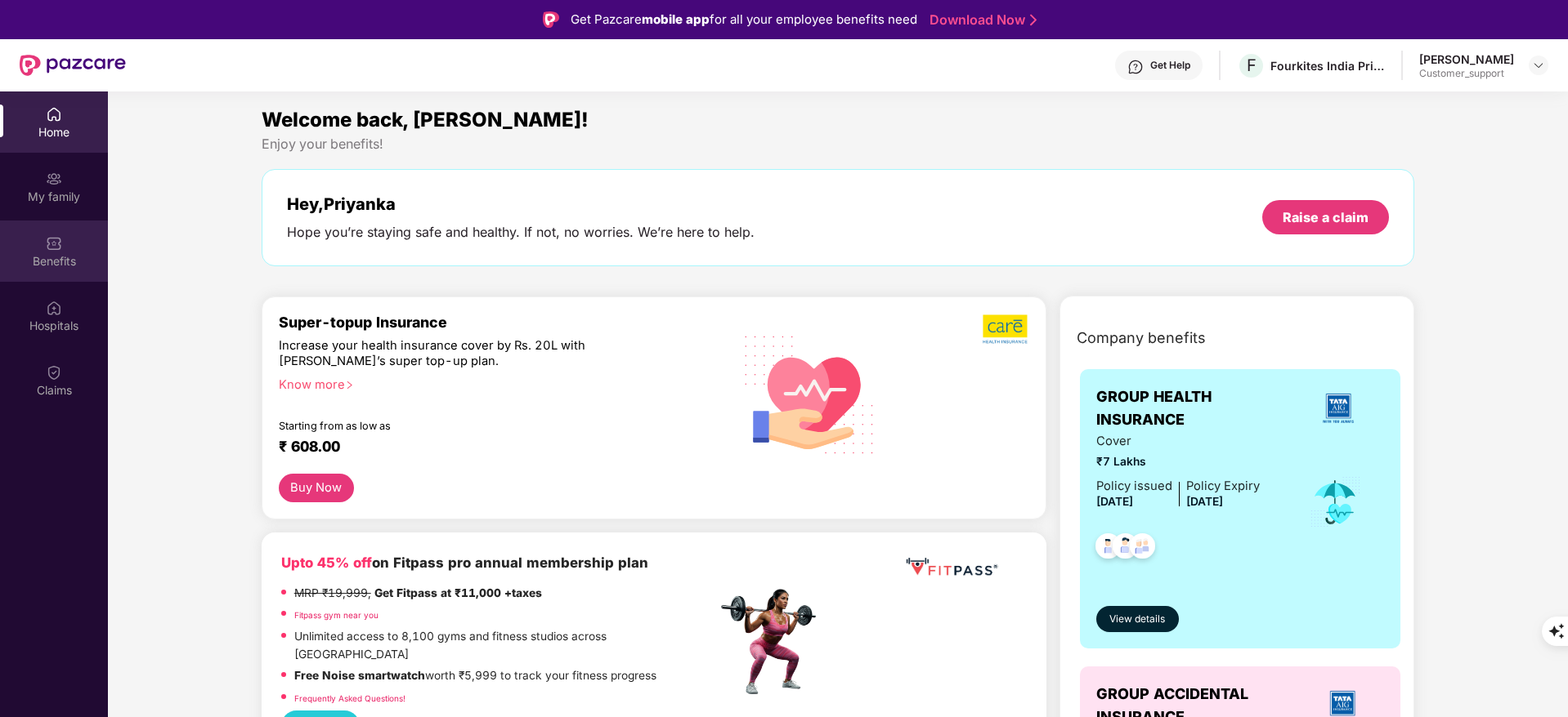
click at [57, 272] on div "Benefits" at bounding box center [54, 251] width 108 height 61
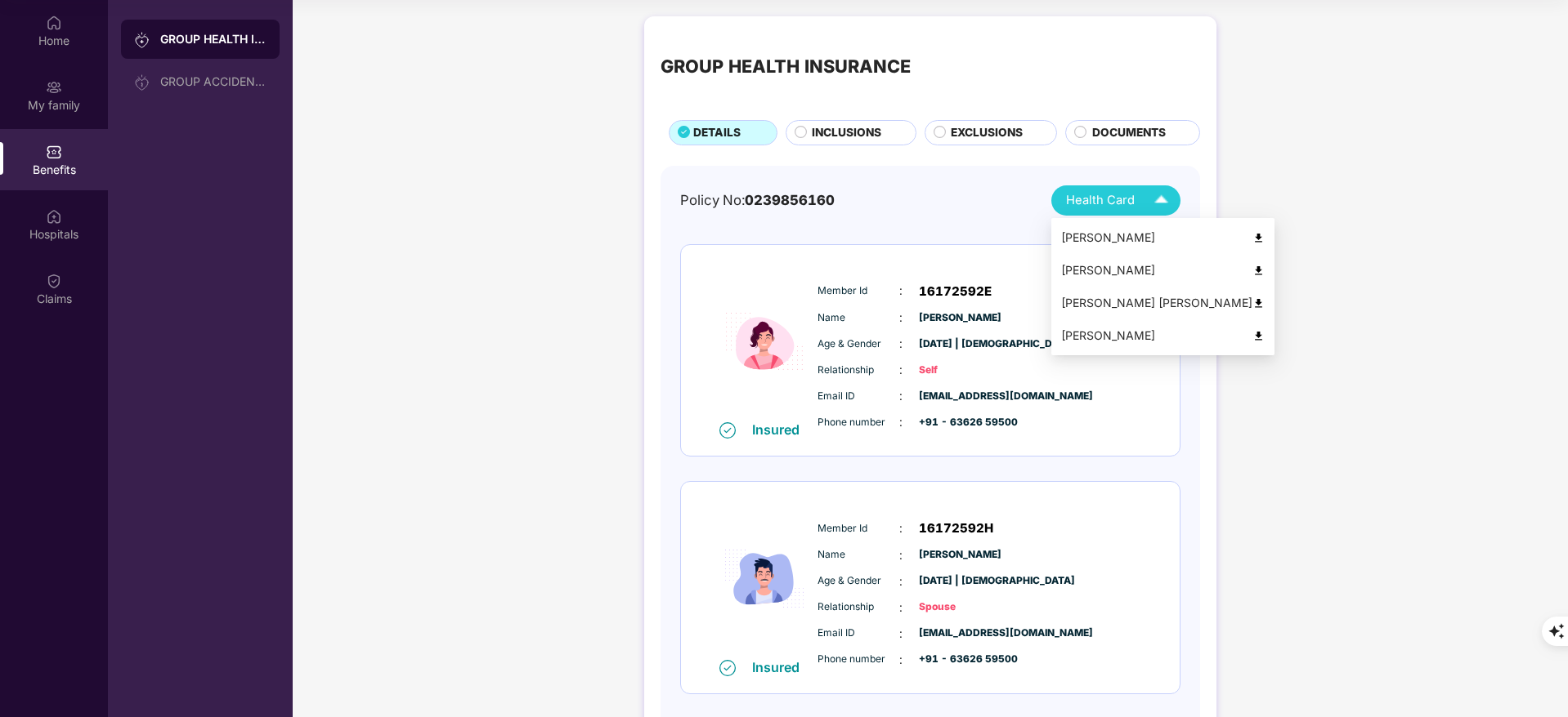
click at [1252, 298] on img at bounding box center [1257, 303] width 12 height 12
click at [1160, 197] on img at bounding box center [1160, 200] width 28 height 28
click at [1252, 332] on img at bounding box center [1257, 335] width 12 height 12
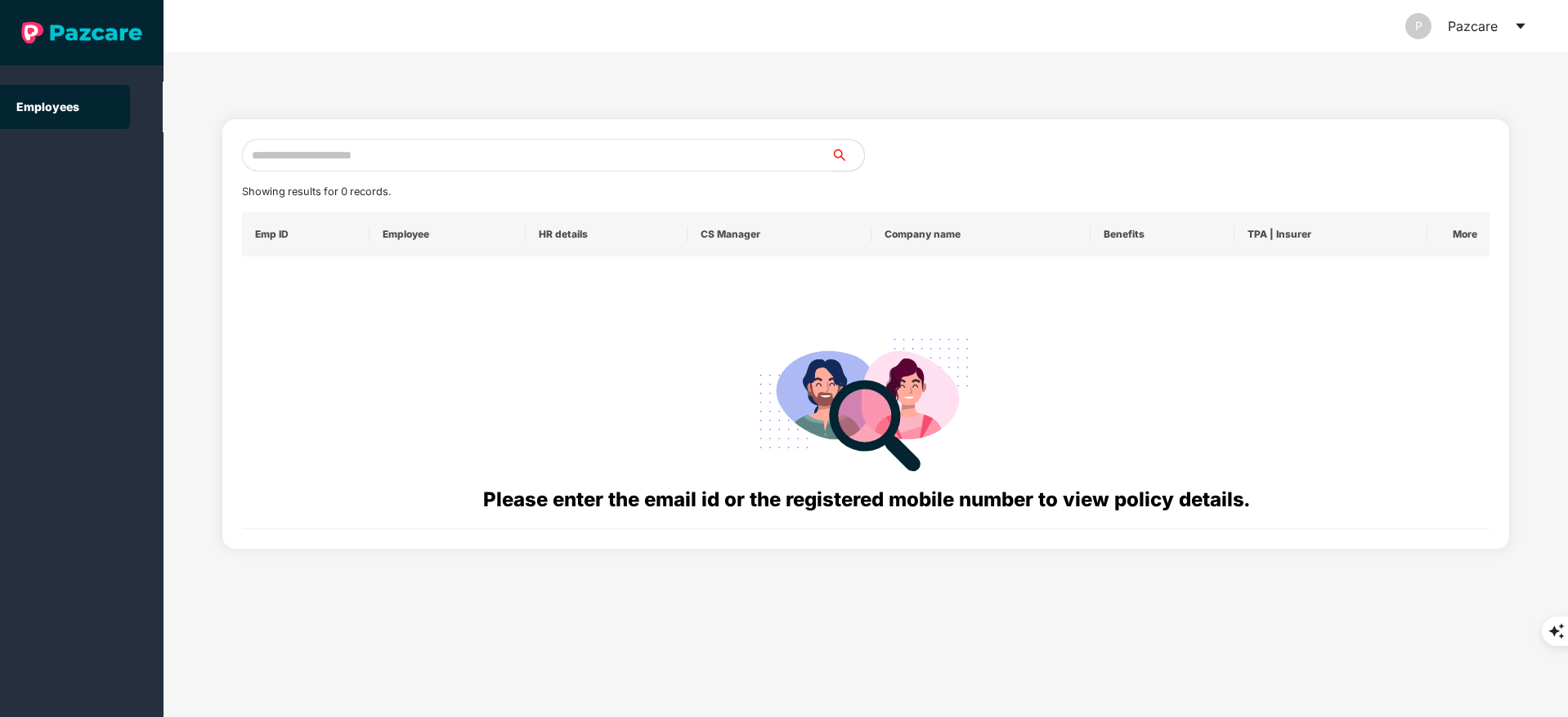
click at [391, 150] on input "text" at bounding box center [536, 155] width 589 height 33
paste input "**********"
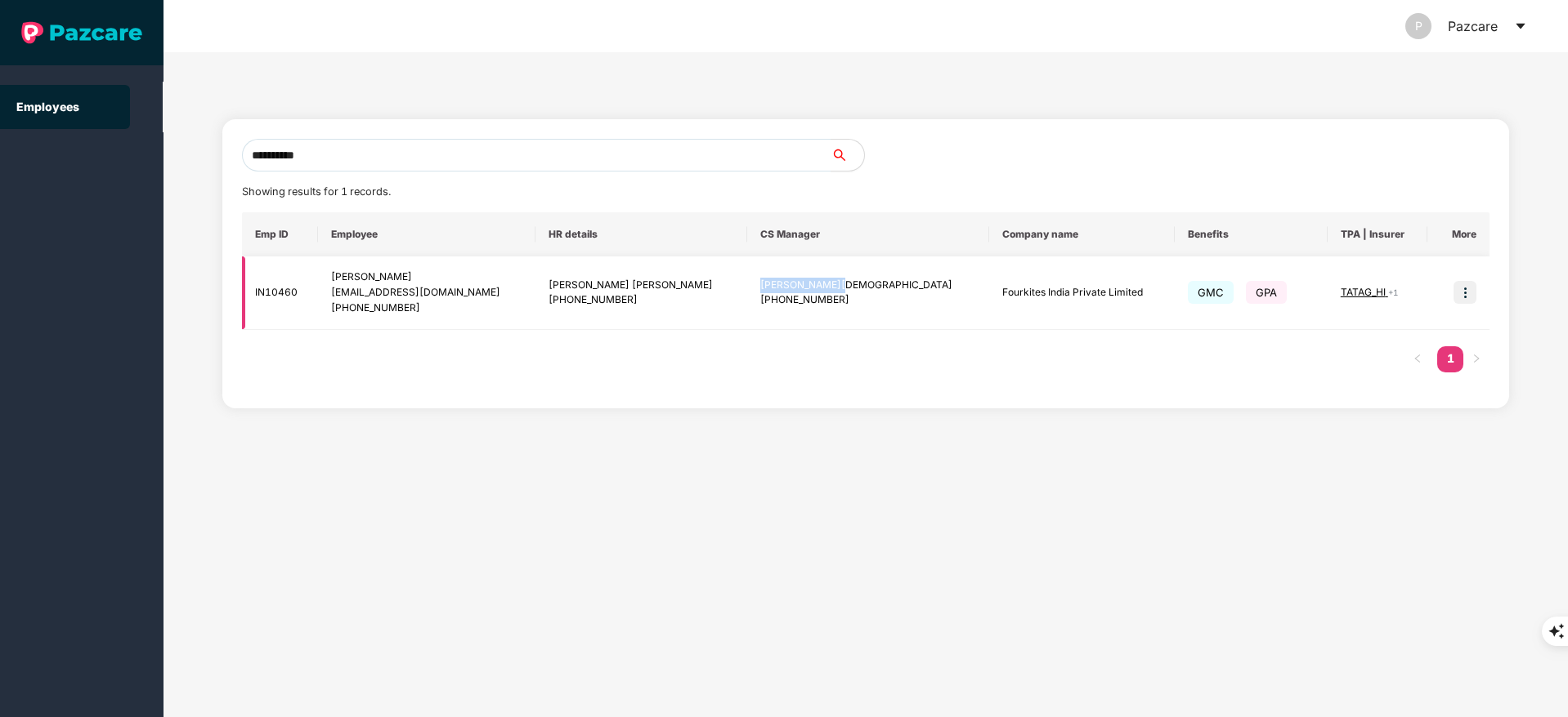
drag, startPoint x: 747, startPoint y: 286, endPoint x: 848, endPoint y: 279, distance: 101.2
click at [848, 279] on td "[PERSON_NAME] [PHONE_NUMBER]" at bounding box center [869, 293] width 243 height 74
copy div "[PERSON_NAME][DEMOGRAPHIC_DATA]"
drag, startPoint x: 341, startPoint y: 273, endPoint x: 463, endPoint y: 309, distance: 127.2
click at [463, 309] on td "[PERSON_NAME] [EMAIL_ADDRESS][DOMAIN_NAME] [PHONE_NUMBER]" at bounding box center [427, 293] width 217 height 74
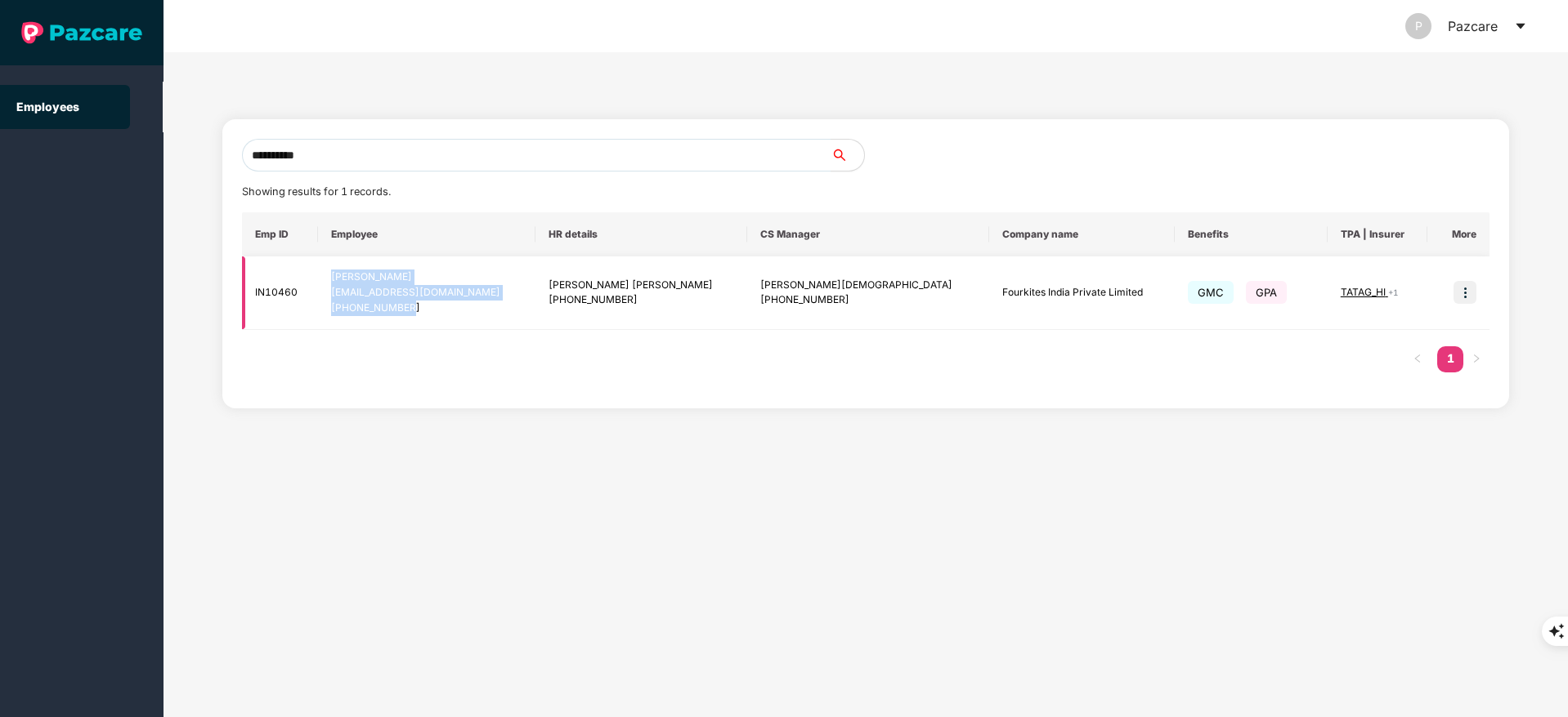
copy div "[PERSON_NAME] [EMAIL_ADDRESS][DOMAIN_NAME] [PHONE_NUMBER]"
drag, startPoint x: 897, startPoint y: 293, endPoint x: 1065, endPoint y: 301, distance: 168.2
click at [1065, 301] on td "Fourkites India Private Limited" at bounding box center [1081, 293] width 185 height 74
copy td "Fourkites India Private Limited"
drag, startPoint x: 772, startPoint y: 296, endPoint x: 859, endPoint y: 301, distance: 87.1
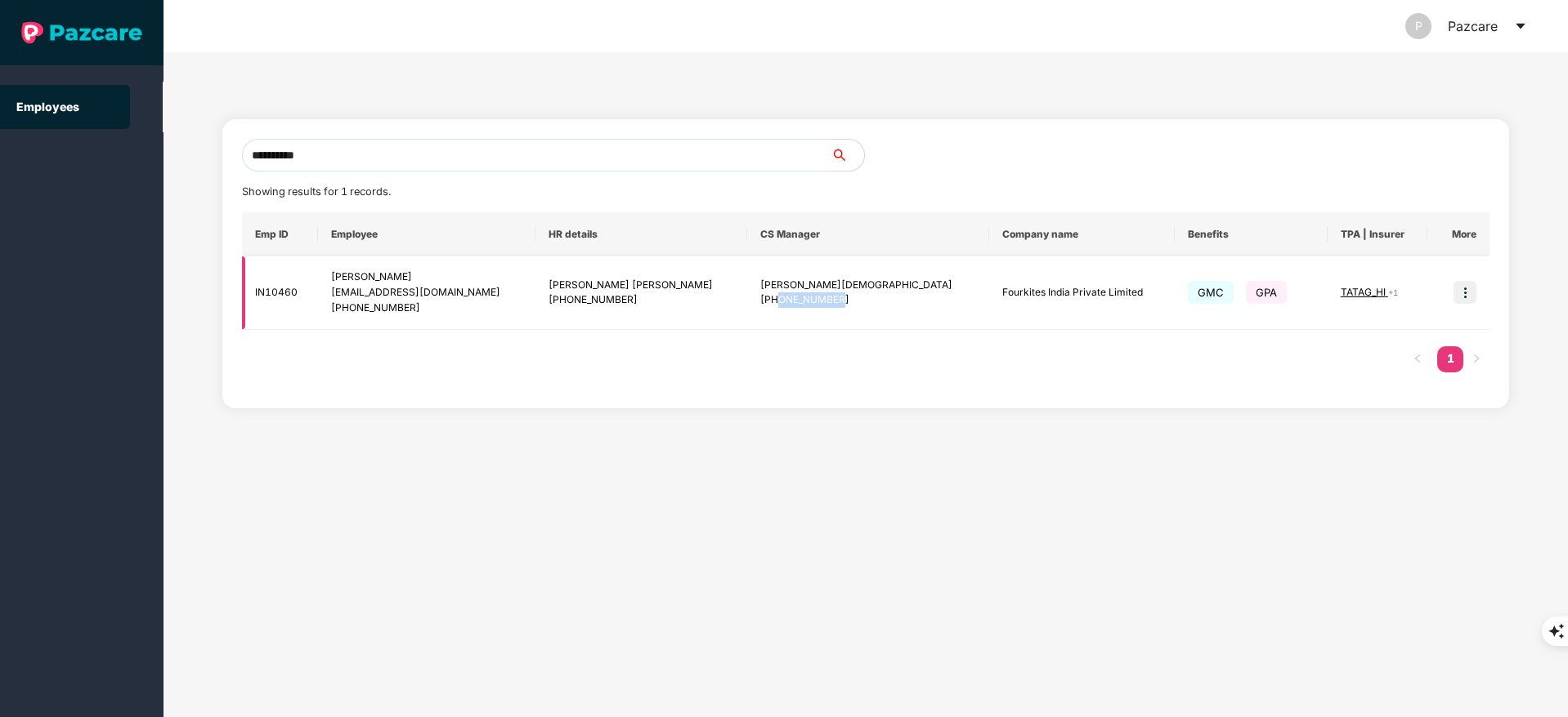
click at [859, 301] on div "[PHONE_NUMBER]" at bounding box center [868, 300] width 217 height 16
copy div "7093018872"
click at [381, 143] on input "**********" at bounding box center [536, 155] width 589 height 33
type input "*"
paste input "**********"
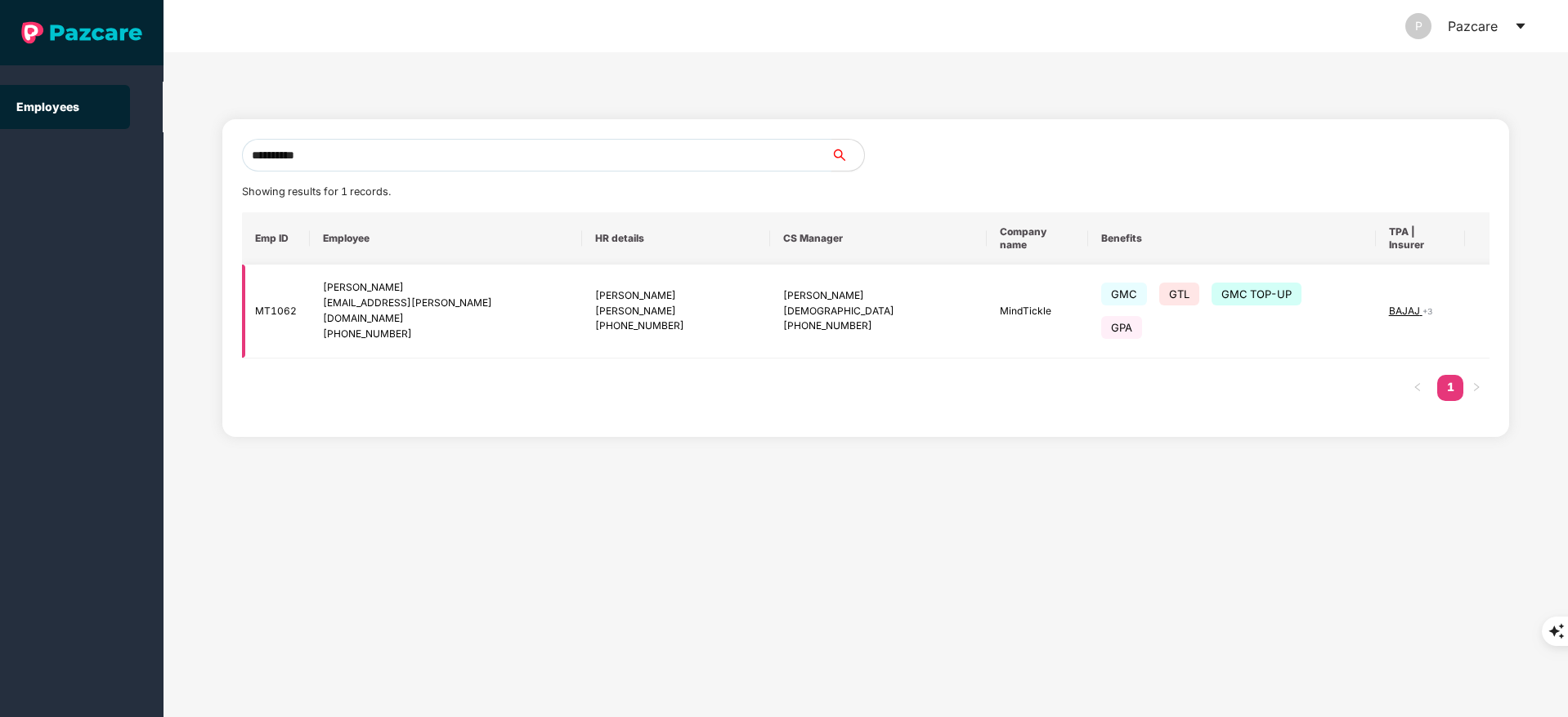
type input "**********"
click at [1465, 279] on td at bounding box center [1497, 311] width 65 height 94
click at [1493, 300] on img at bounding box center [1504, 311] width 23 height 23
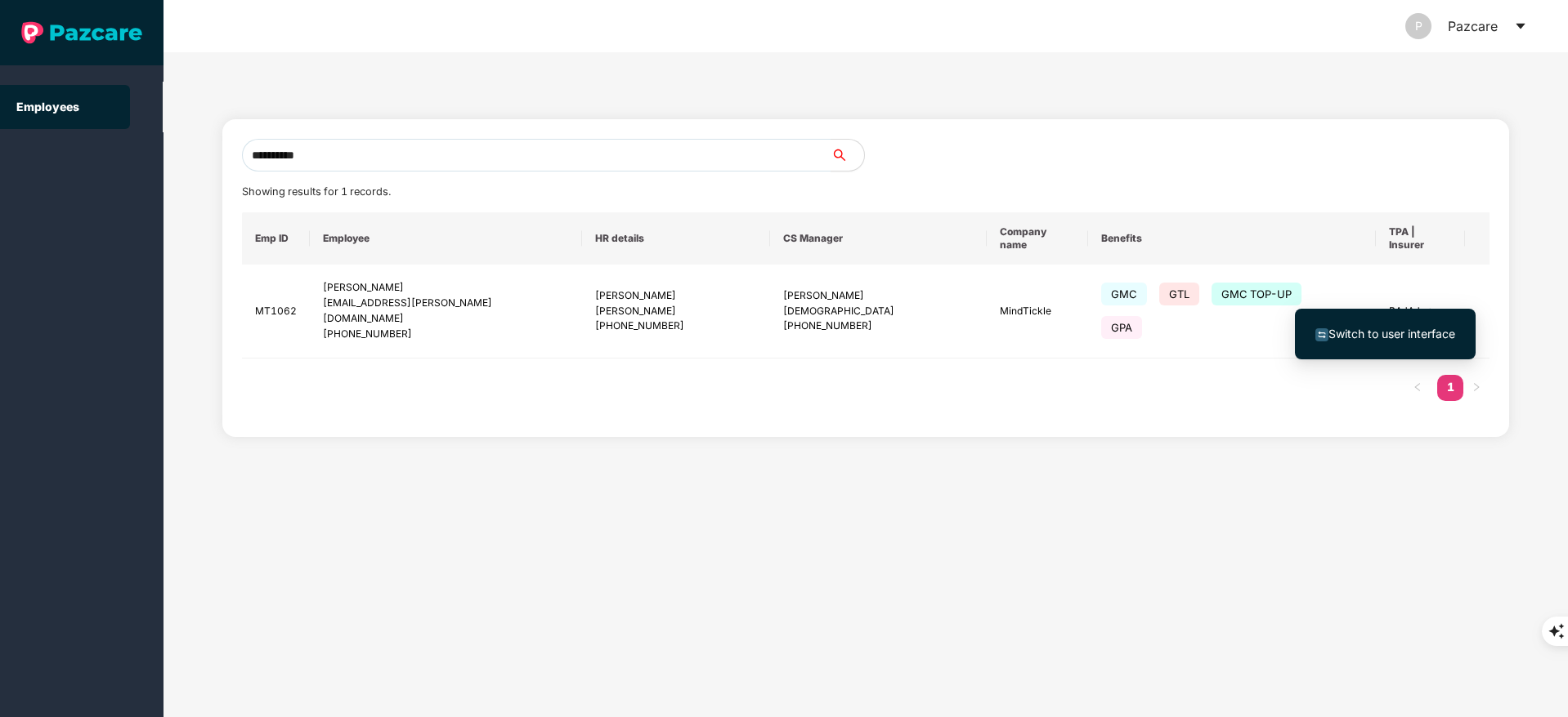
click at [1392, 325] on span "Switch to user interface" at bounding box center [1384, 334] width 140 height 18
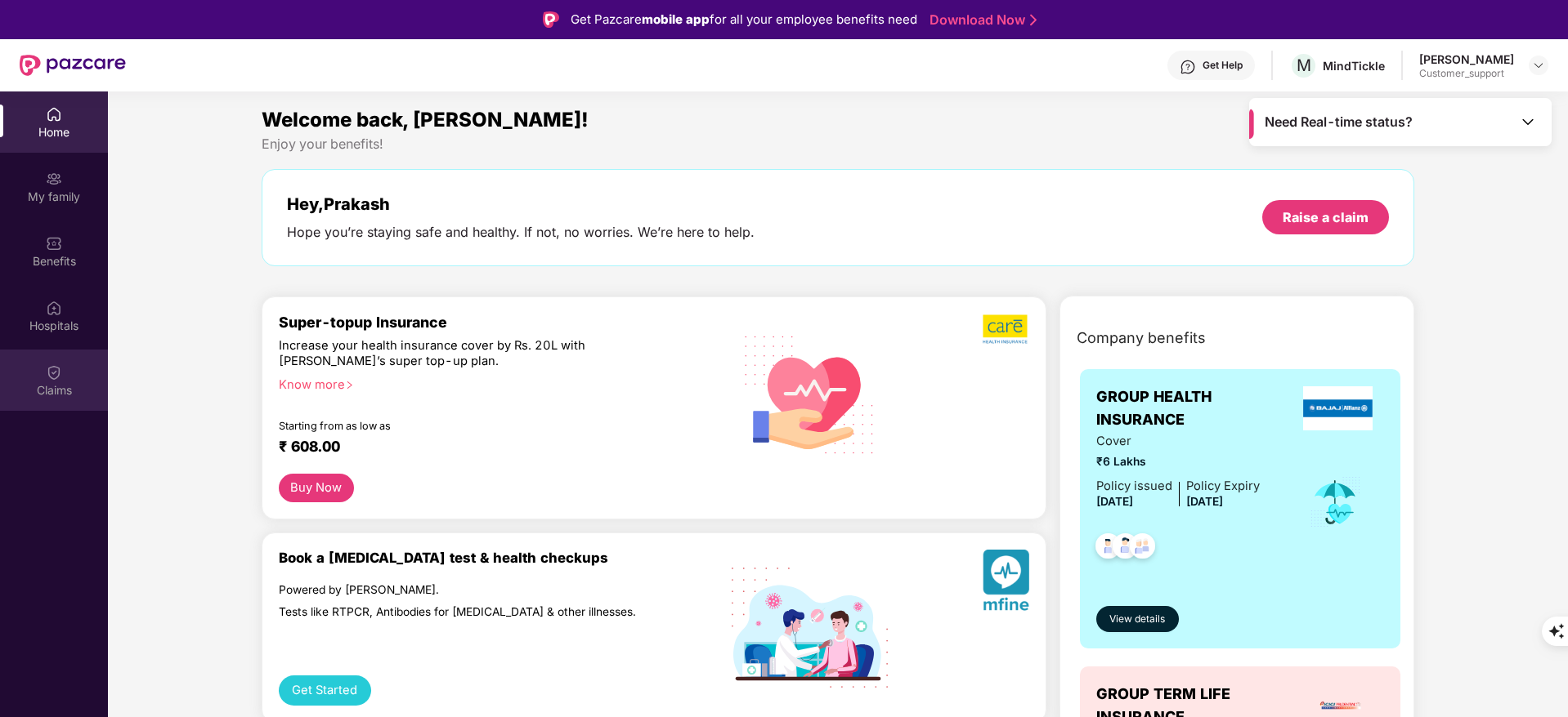
click at [62, 375] on div "Claims" at bounding box center [54, 380] width 108 height 61
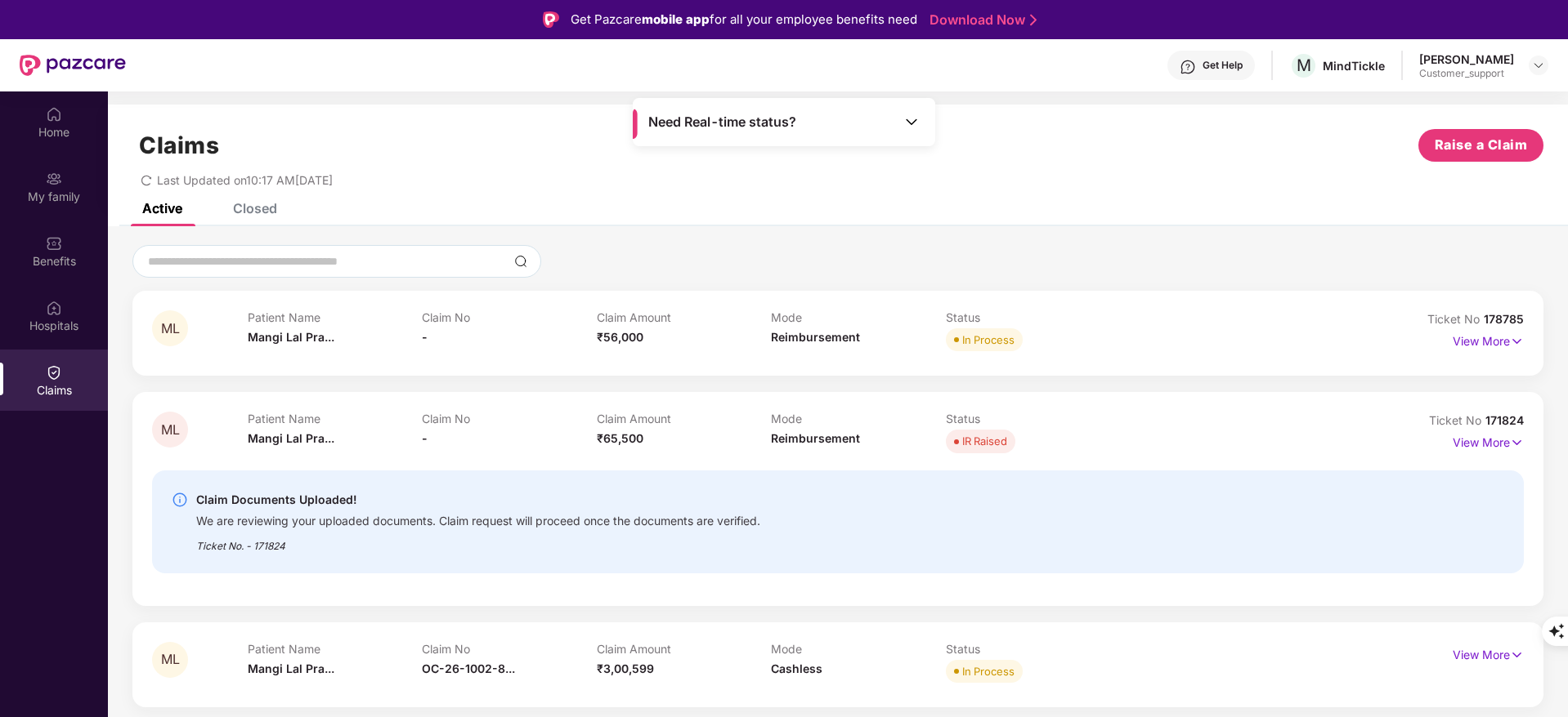
scroll to position [91, 0]
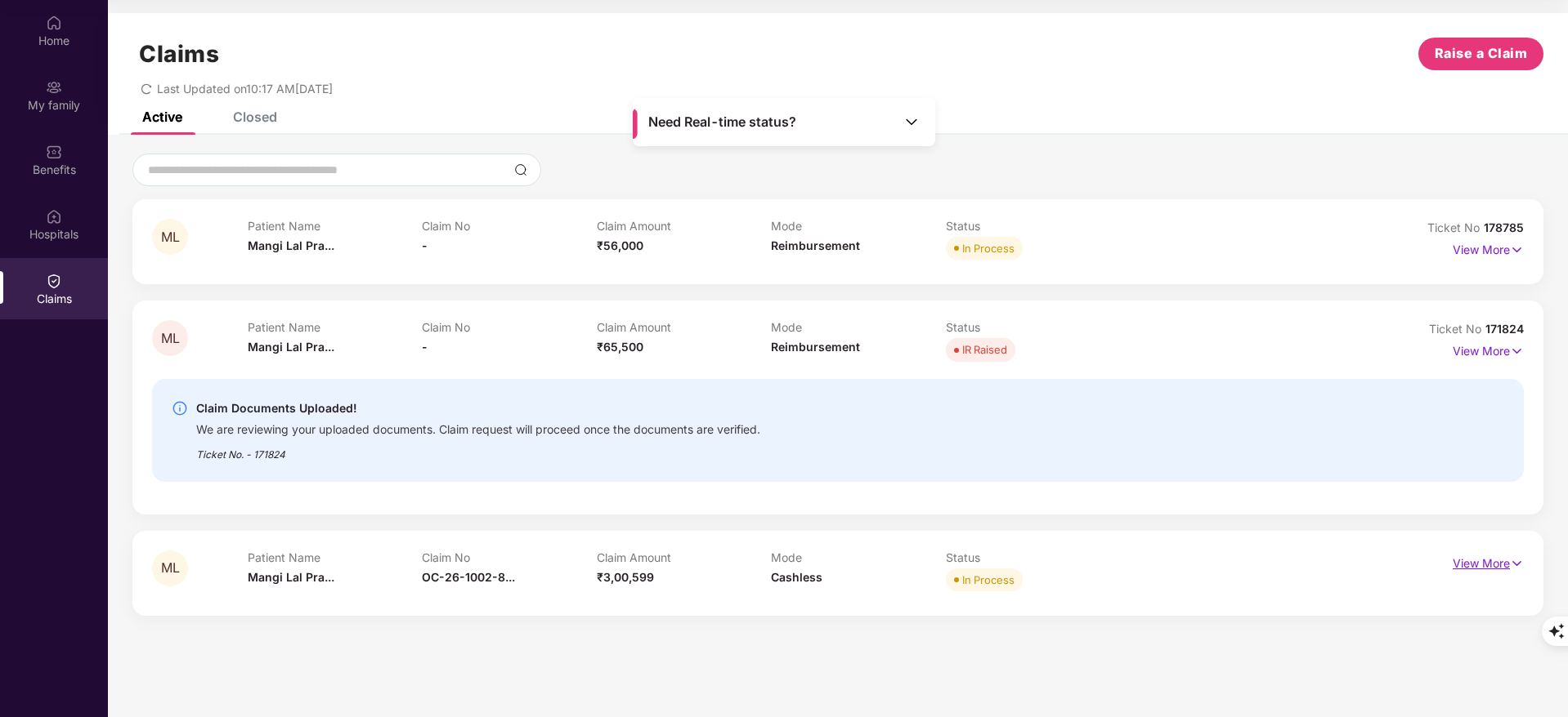
click at [1488, 569] on p "View More" at bounding box center [1488, 562] width 71 height 22
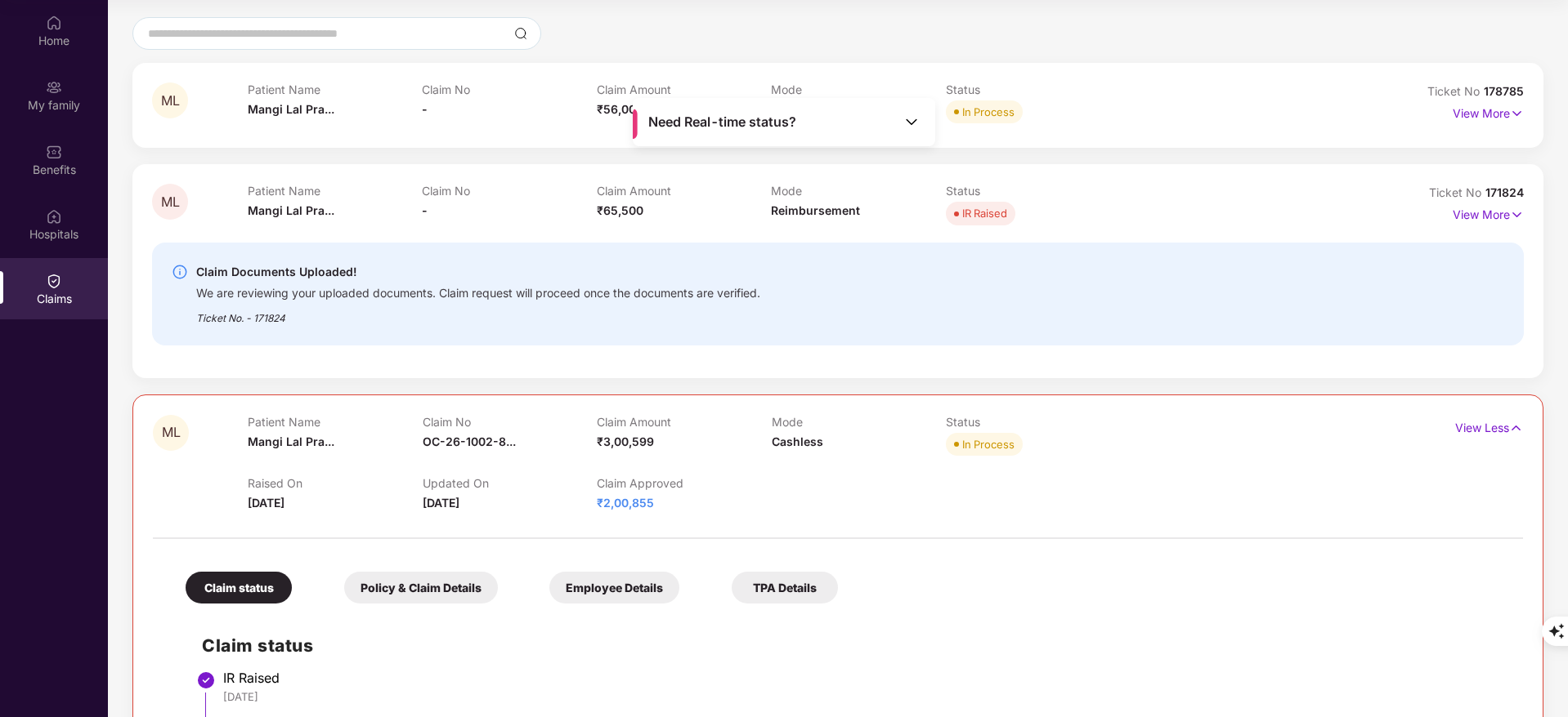
scroll to position [0, 0]
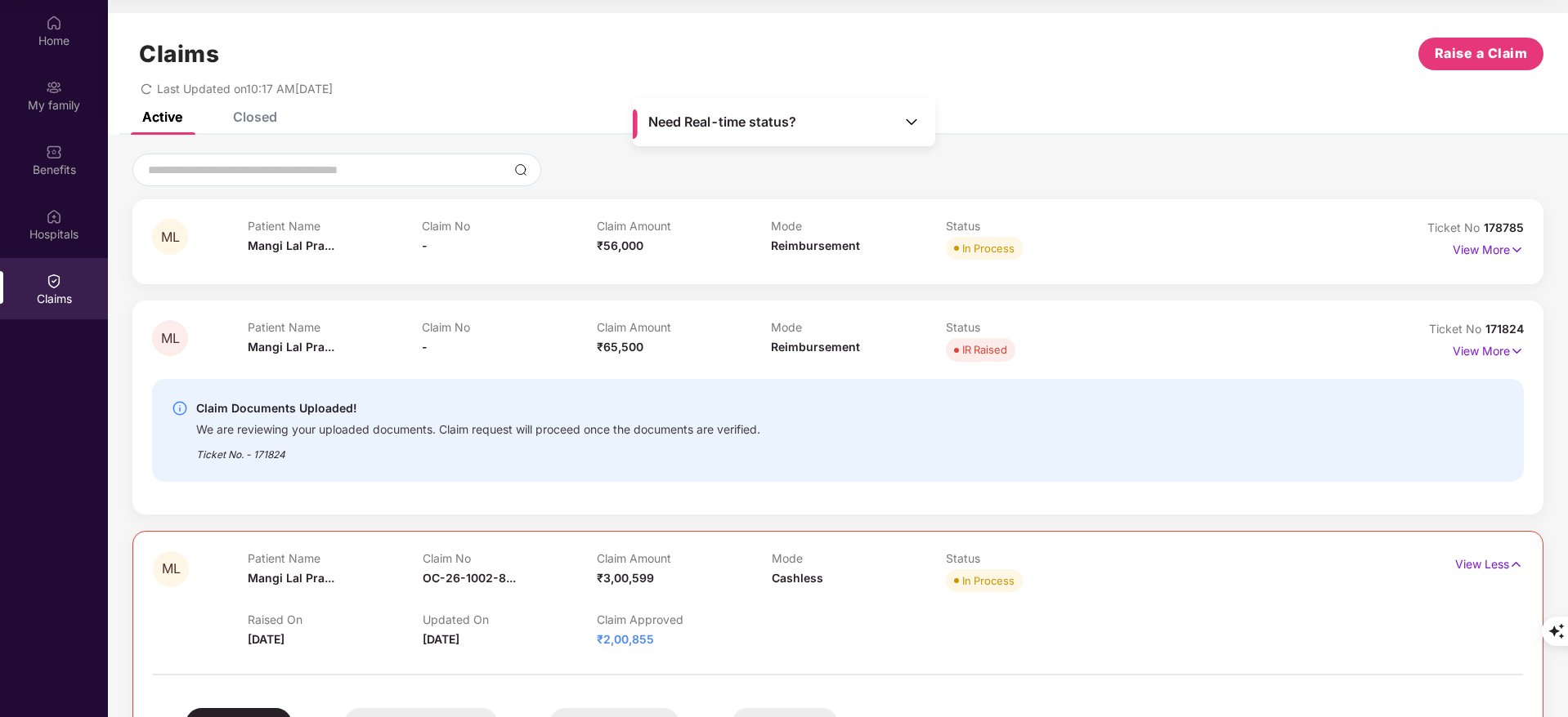
click at [265, 112] on div "Closed" at bounding box center [255, 117] width 44 height 16
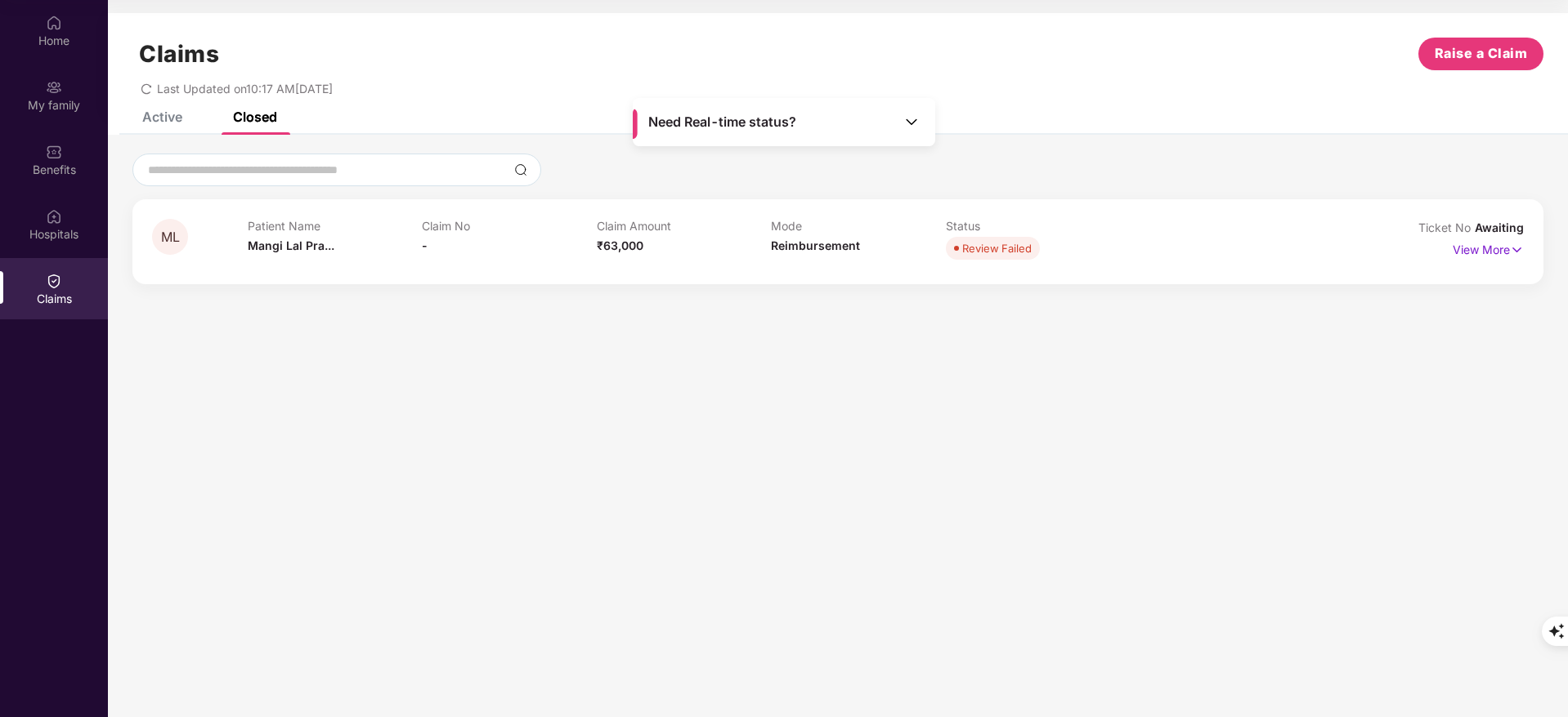
click at [166, 114] on div "Active" at bounding box center [163, 117] width 40 height 16
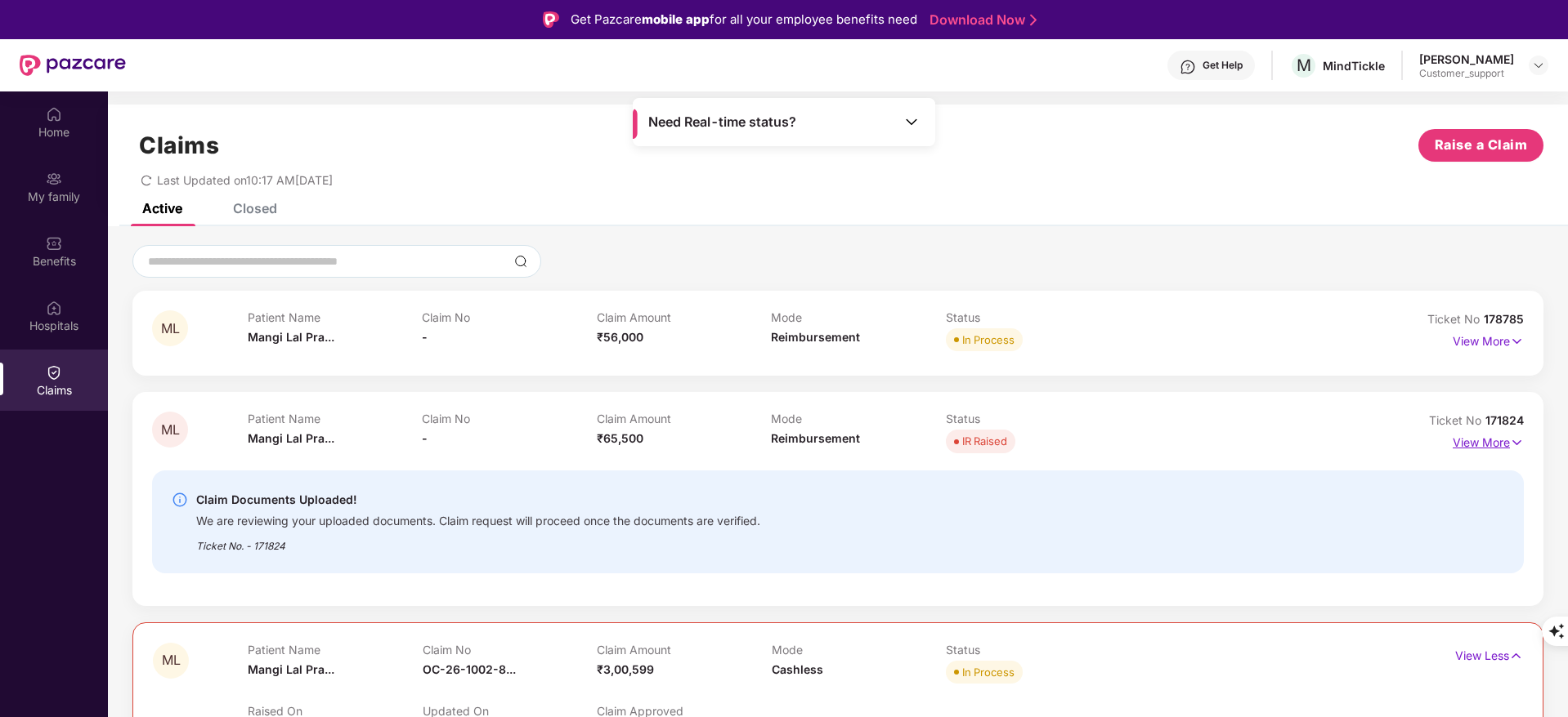
click at [1471, 445] on p "View More" at bounding box center [1488, 440] width 71 height 22
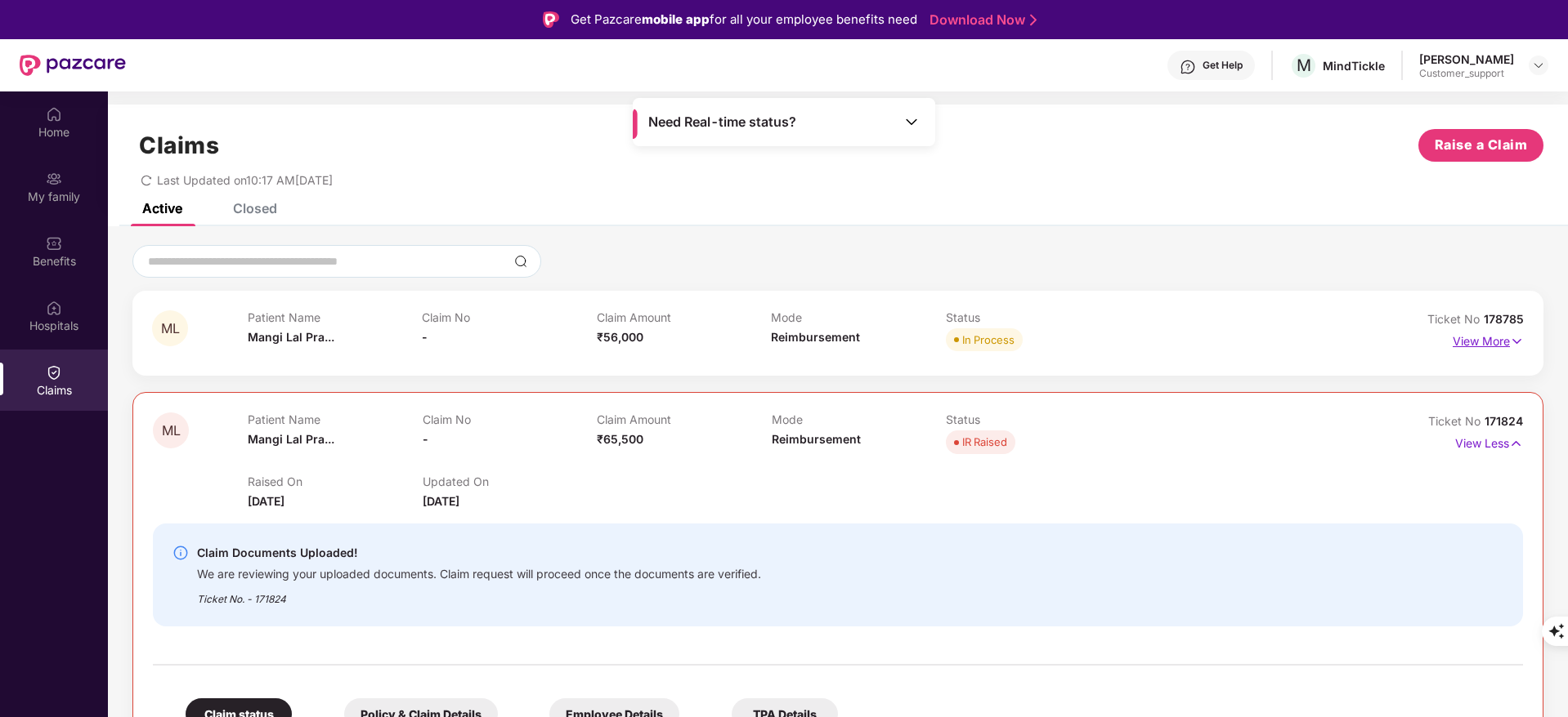
click at [1498, 343] on p "View More" at bounding box center [1488, 340] width 71 height 22
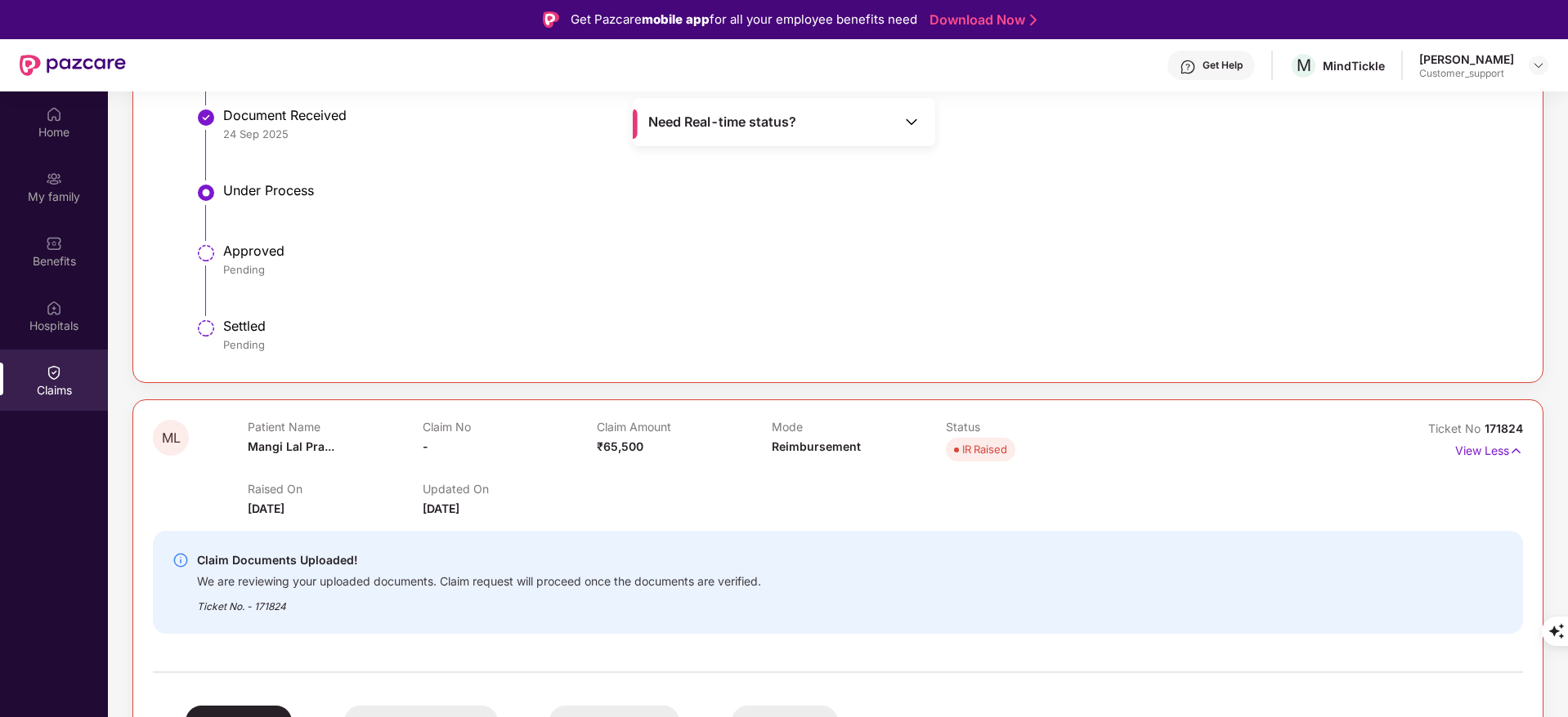
scroll to position [657, 0]
